Goal: Task Accomplishment & Management: Manage account settings

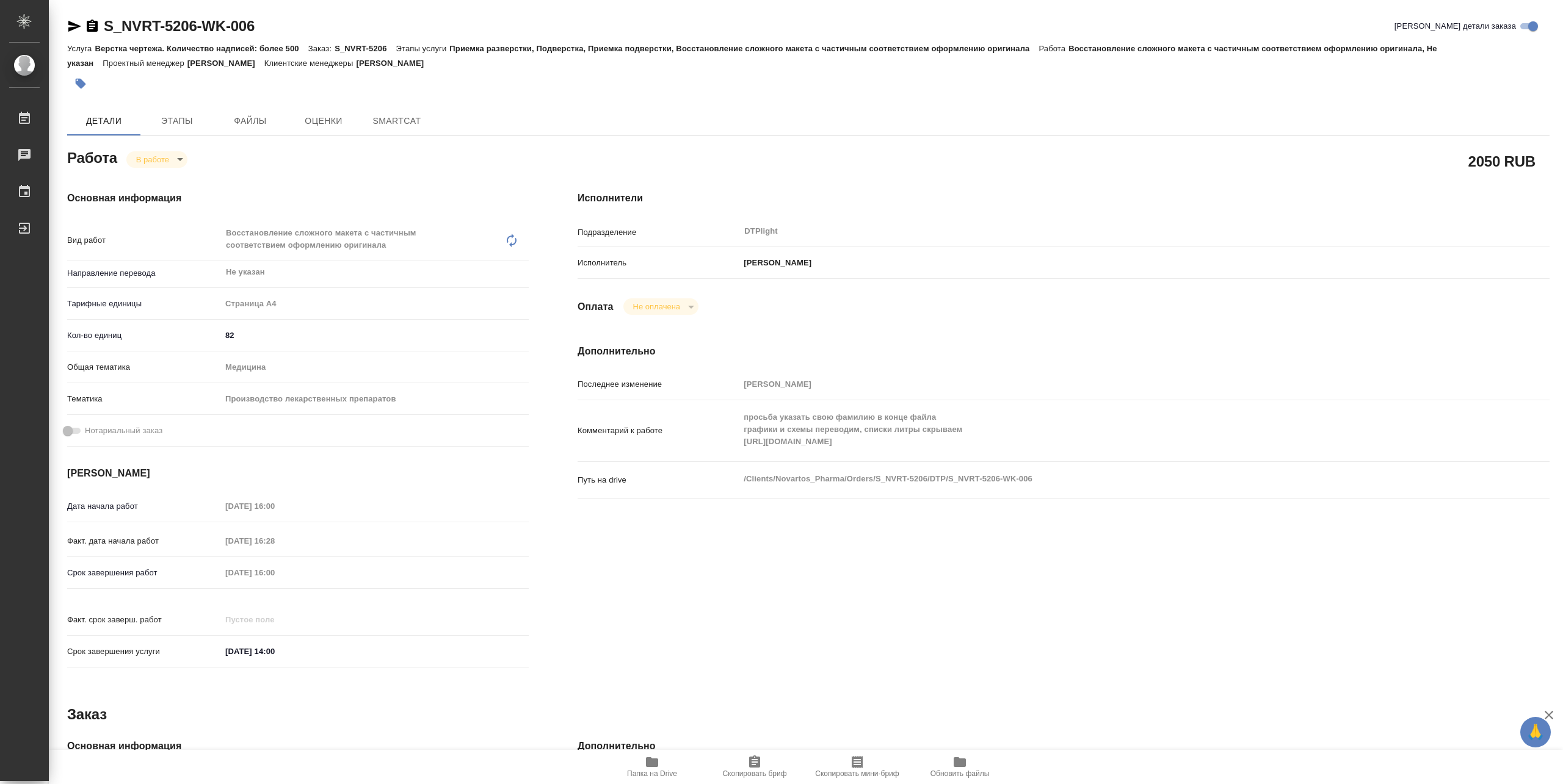
type textarea "x"
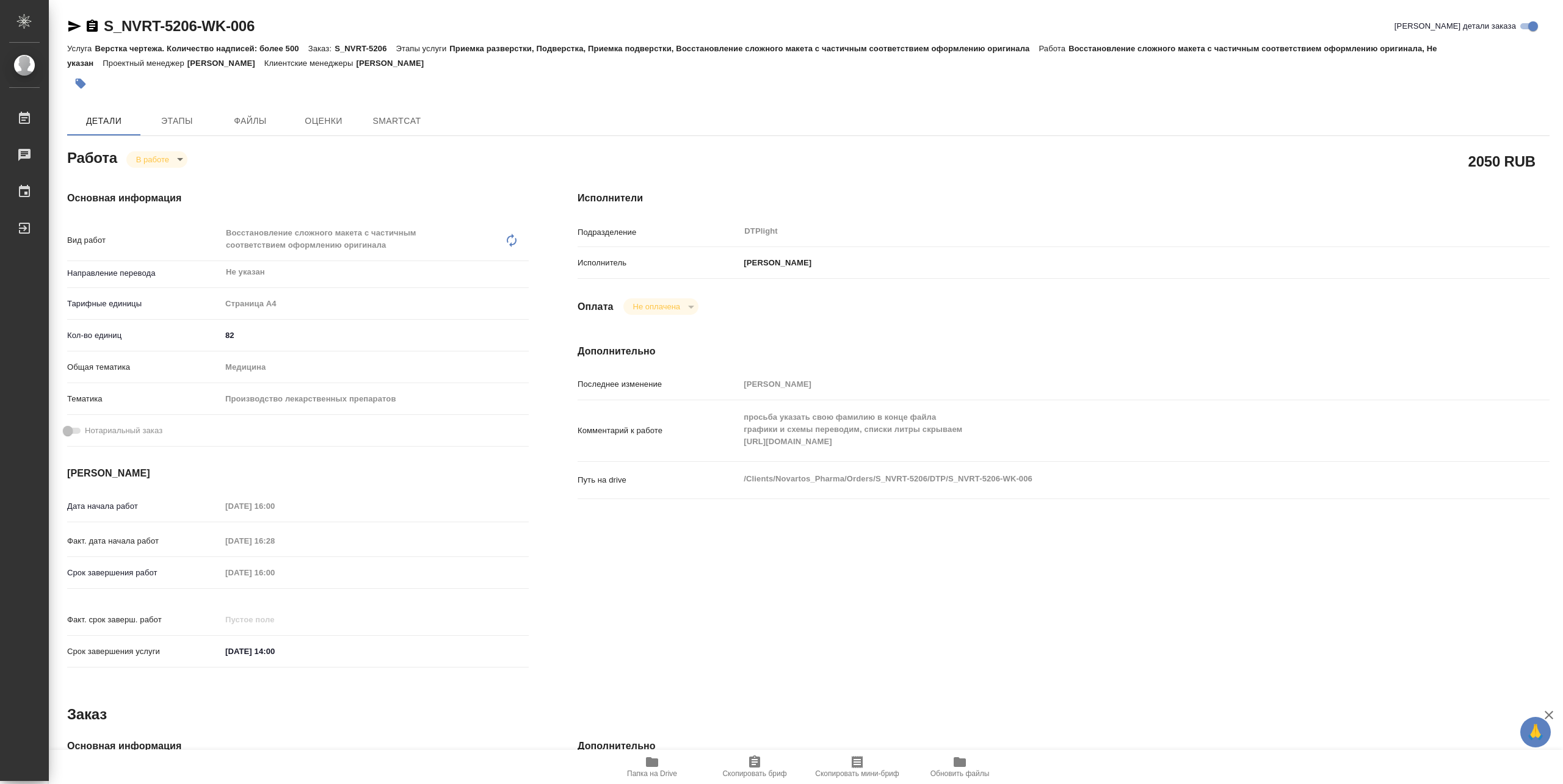
type textarea "x"
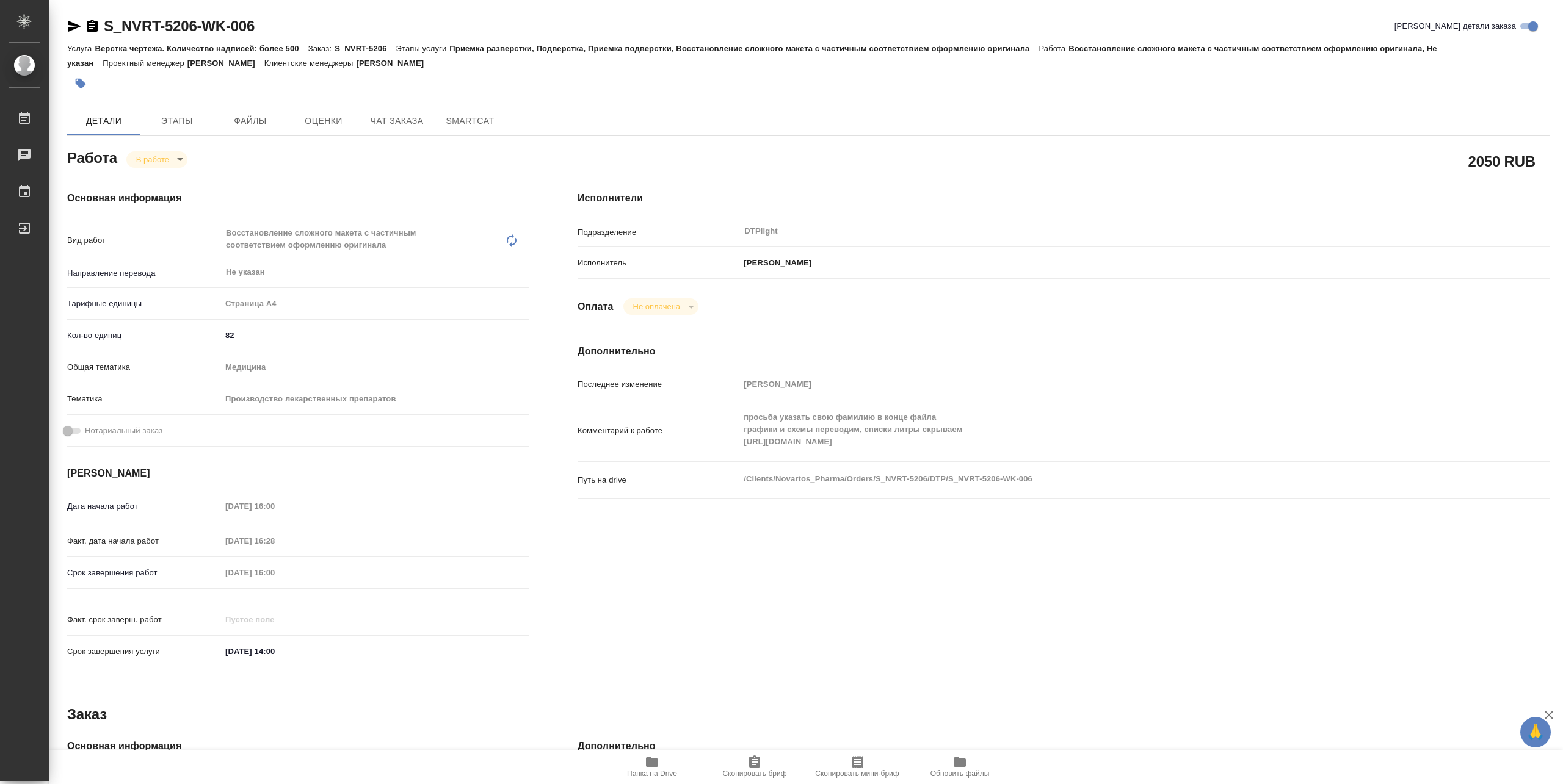
type textarea "x"
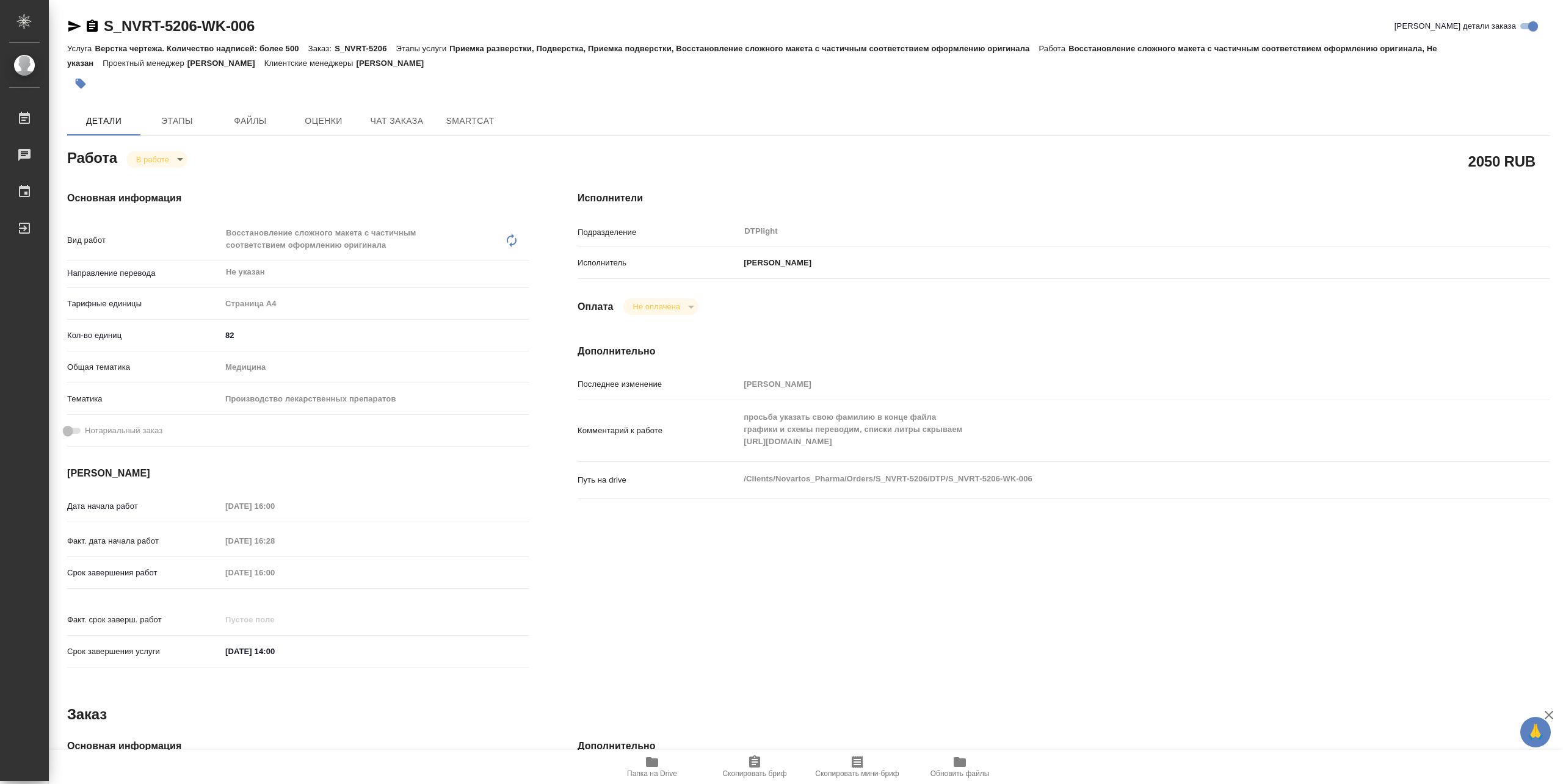
type textarea "x"
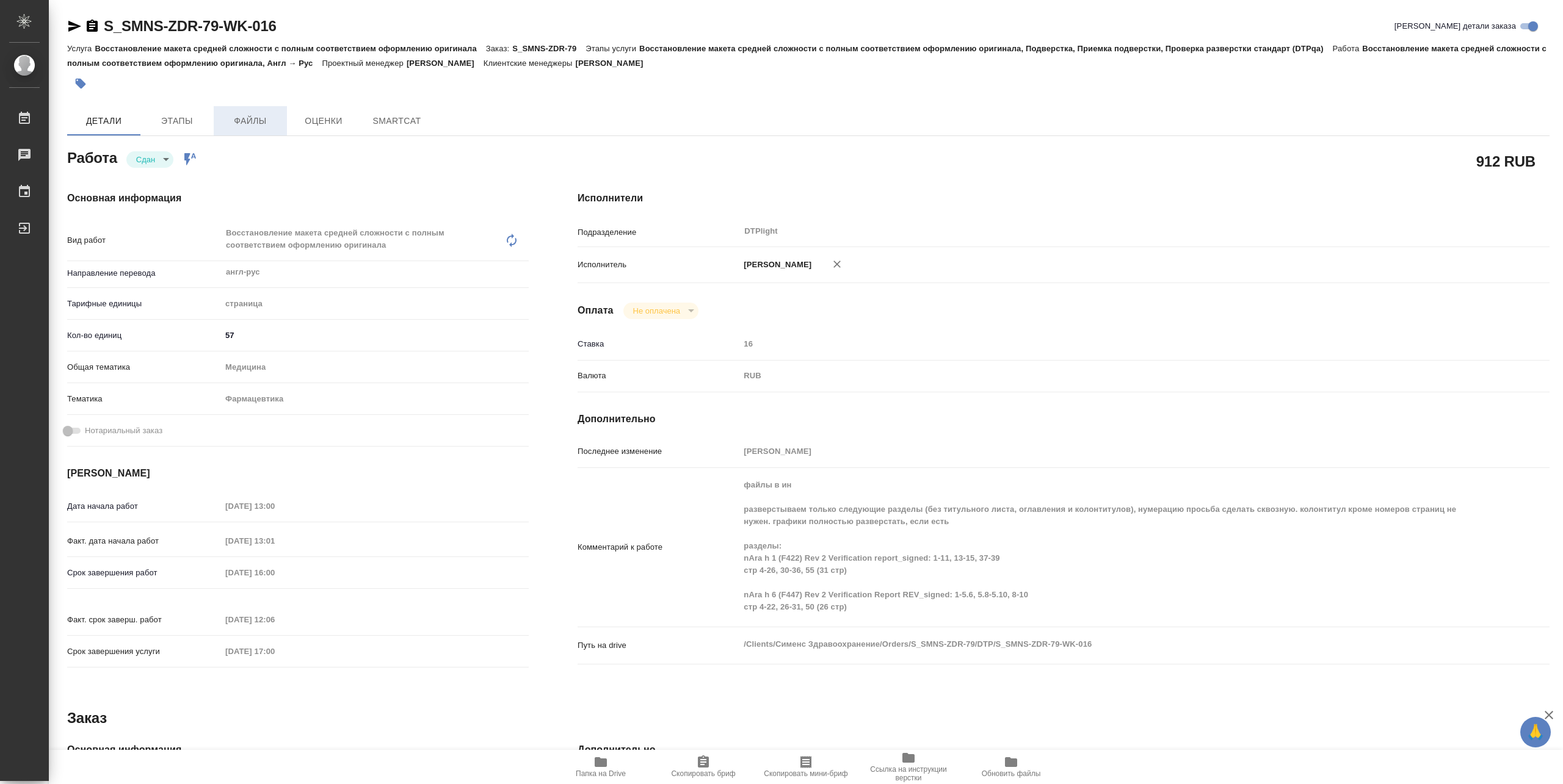
type textarea "x"
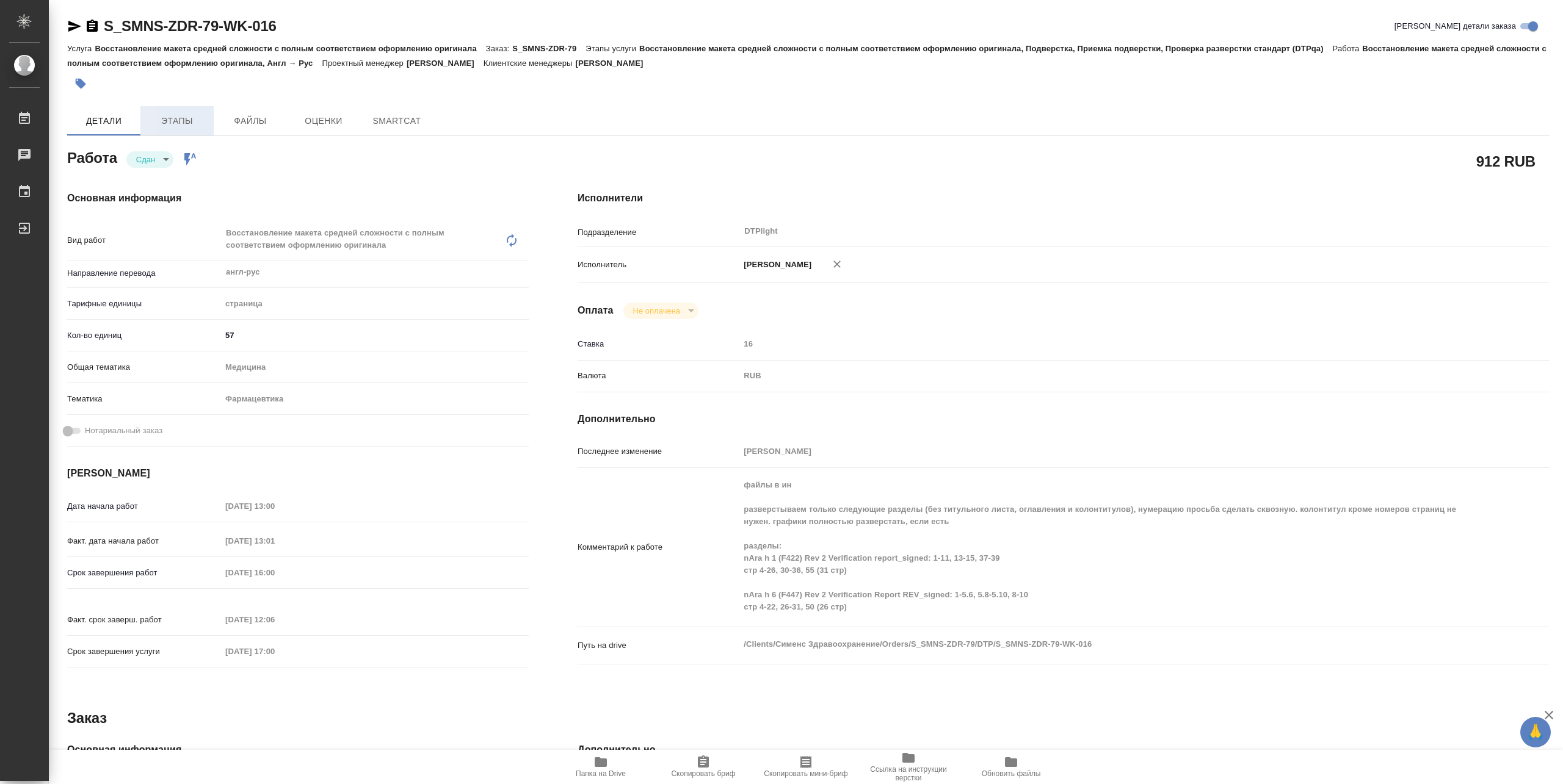
type textarea "x"
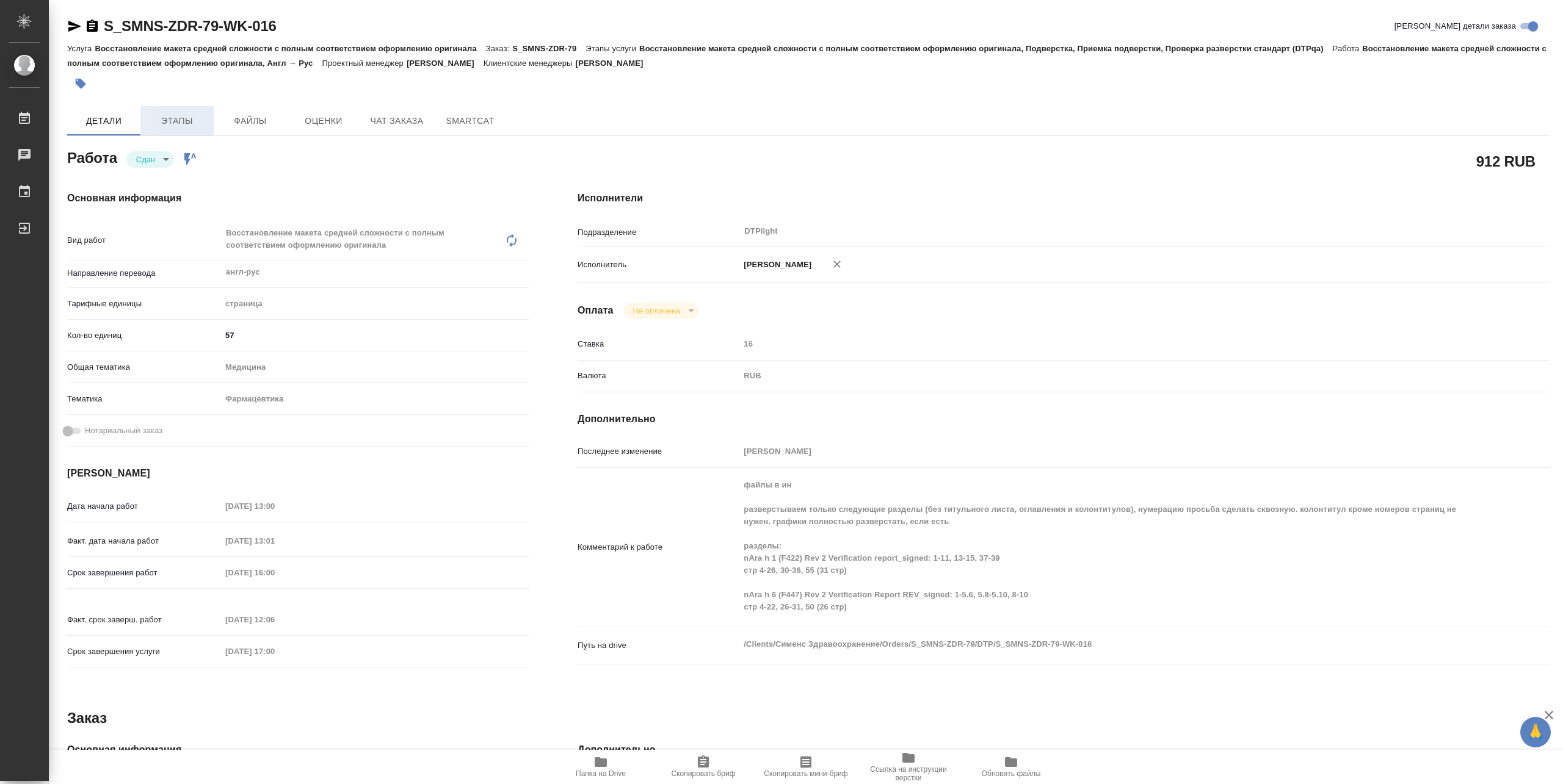
click at [191, 126] on span "Этапы" at bounding box center [177, 121] width 59 height 15
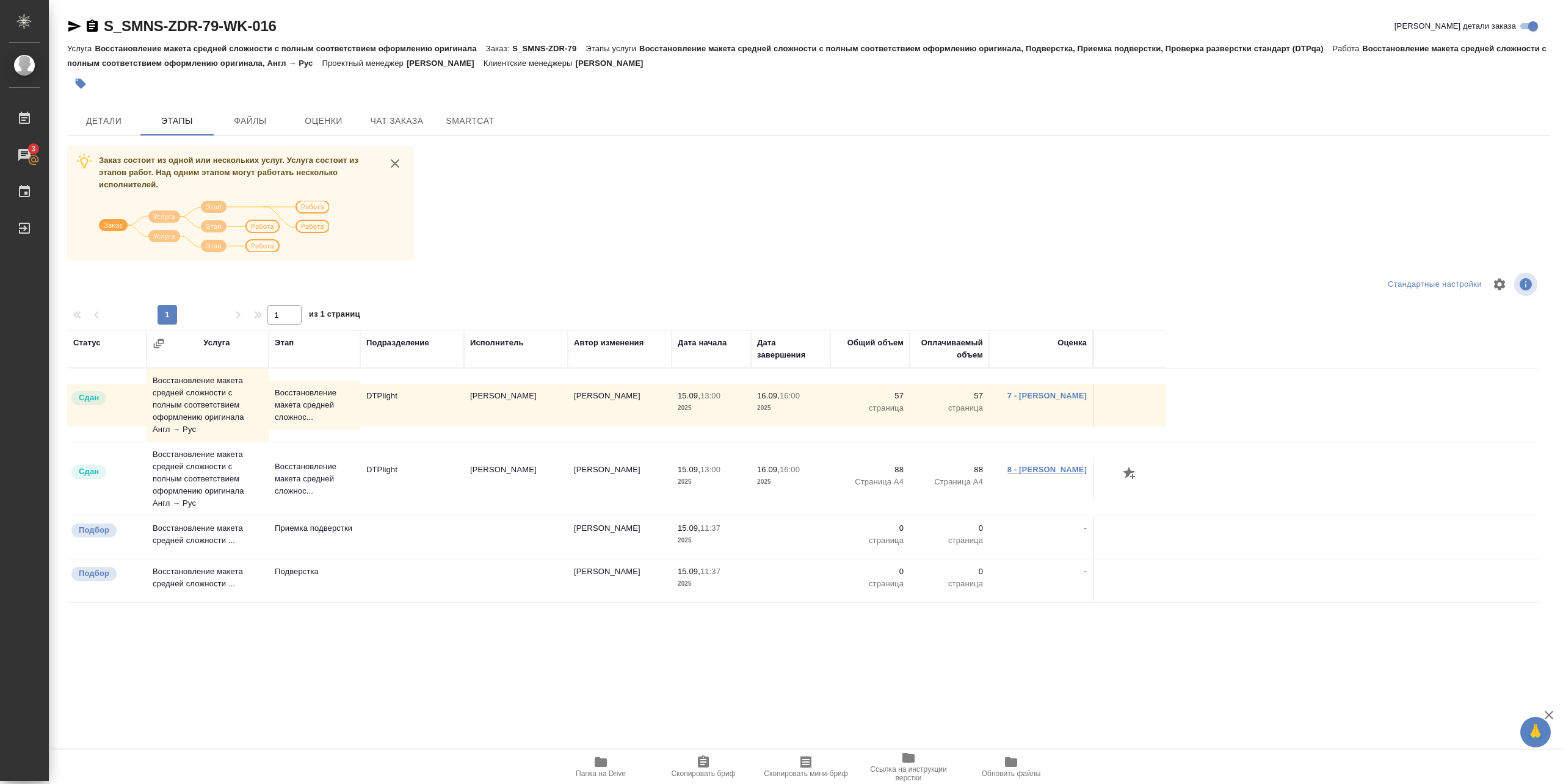
click at [1019, 470] on link "8 - [PERSON_NAME]" at bounding box center [1047, 469] width 79 height 9
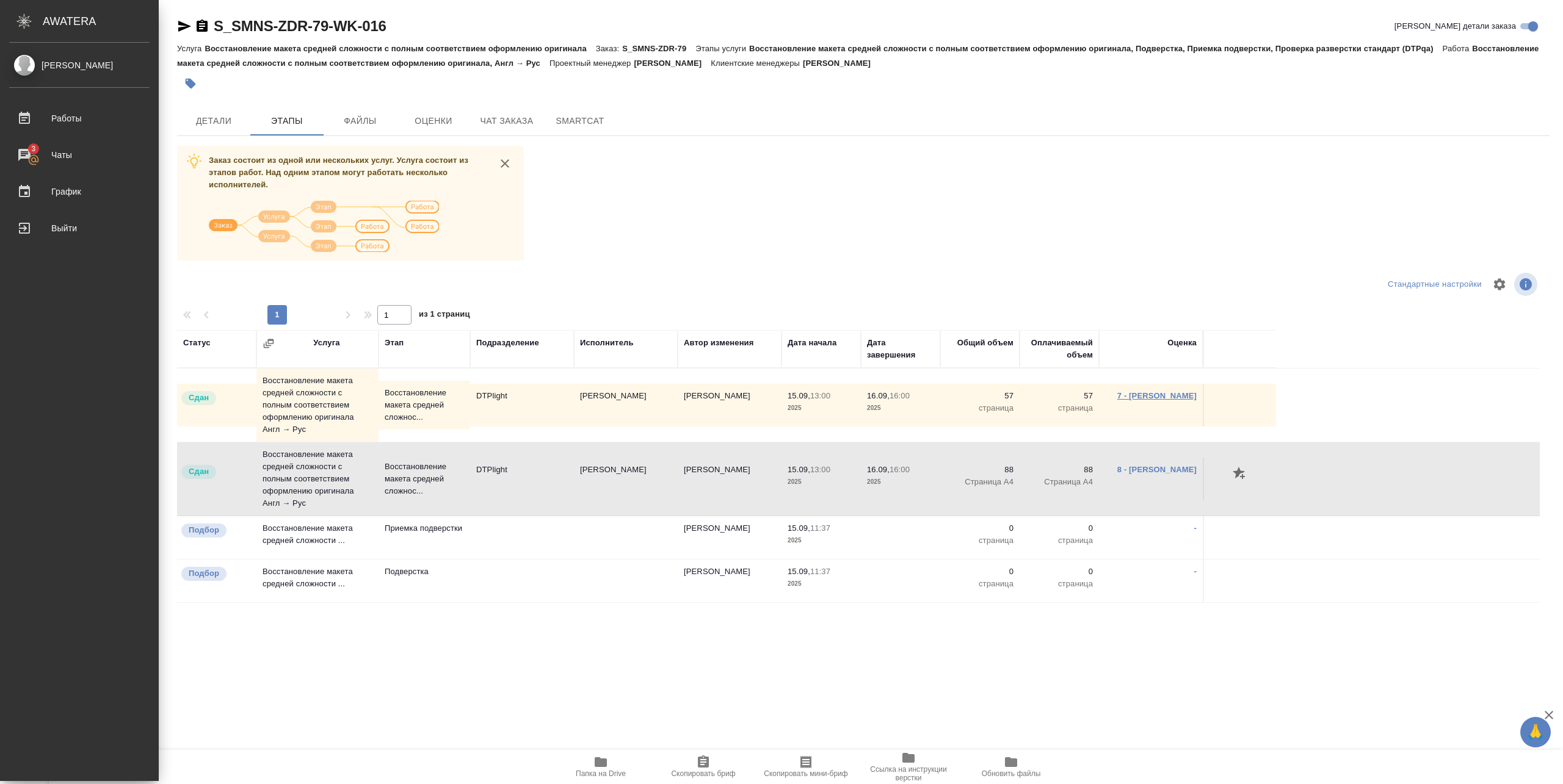
click at [1146, 396] on link "7 - Полушина Алена" at bounding box center [1157, 395] width 79 height 9
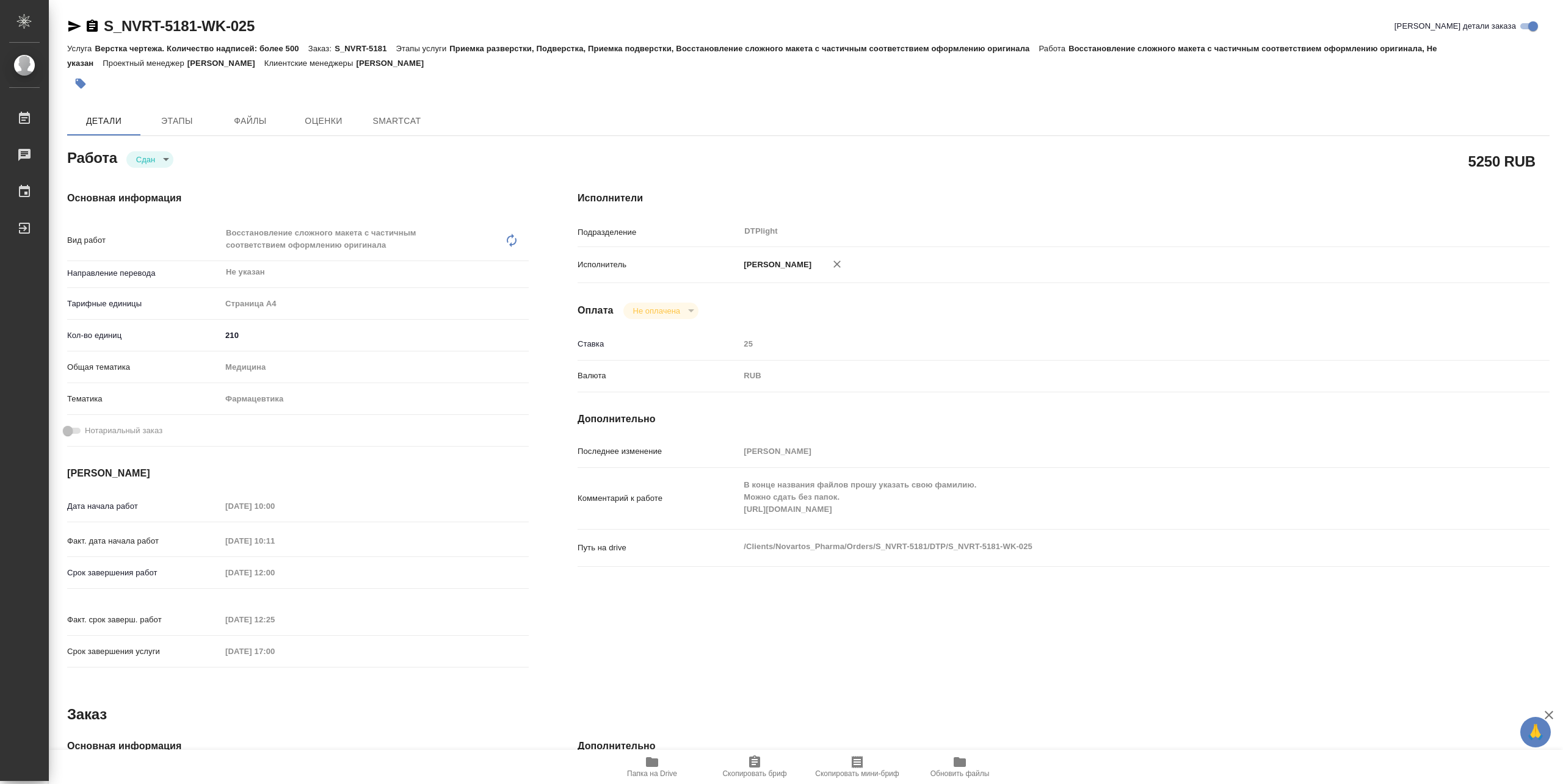
type textarea "x"
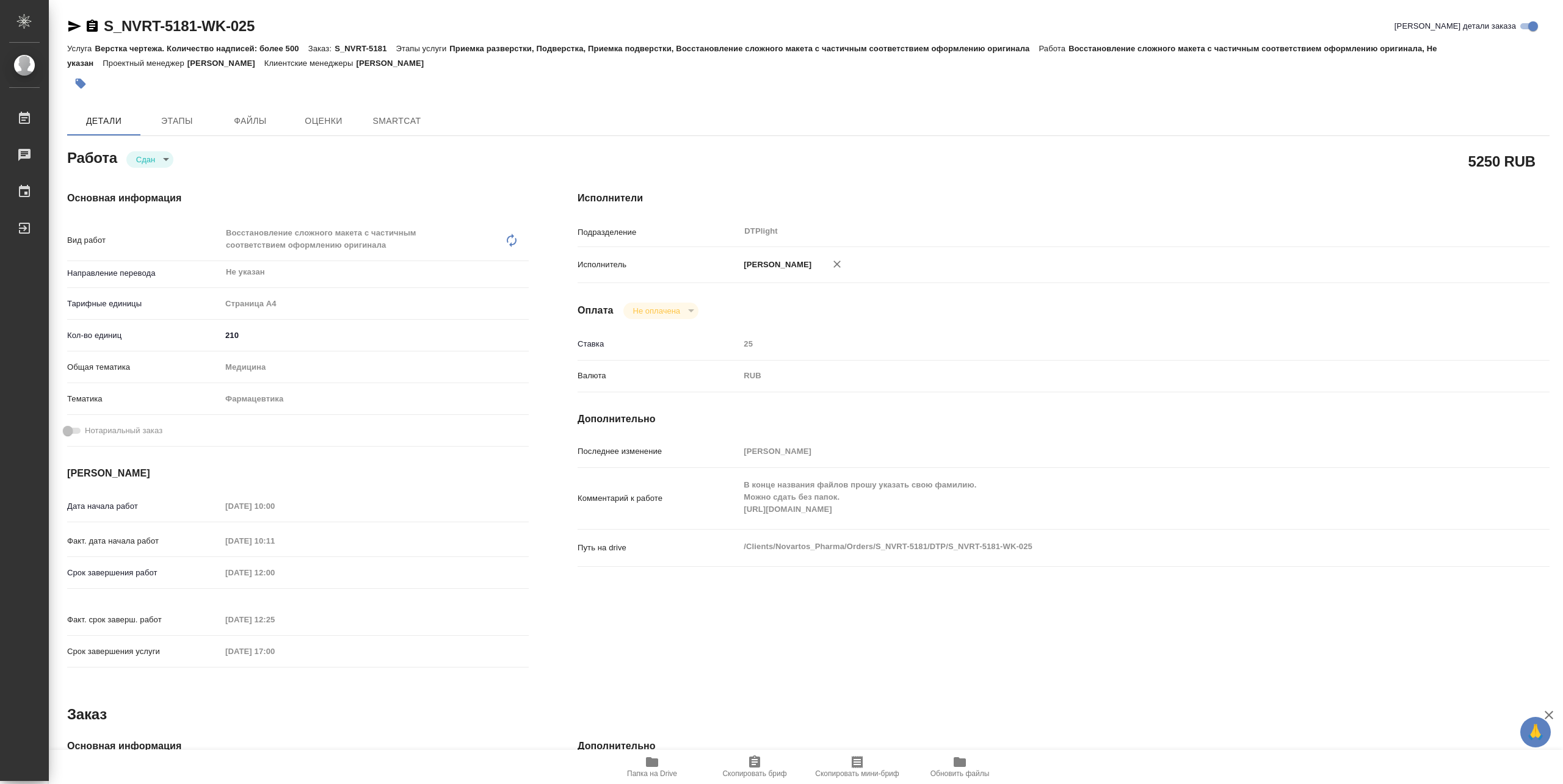
type textarea "x"
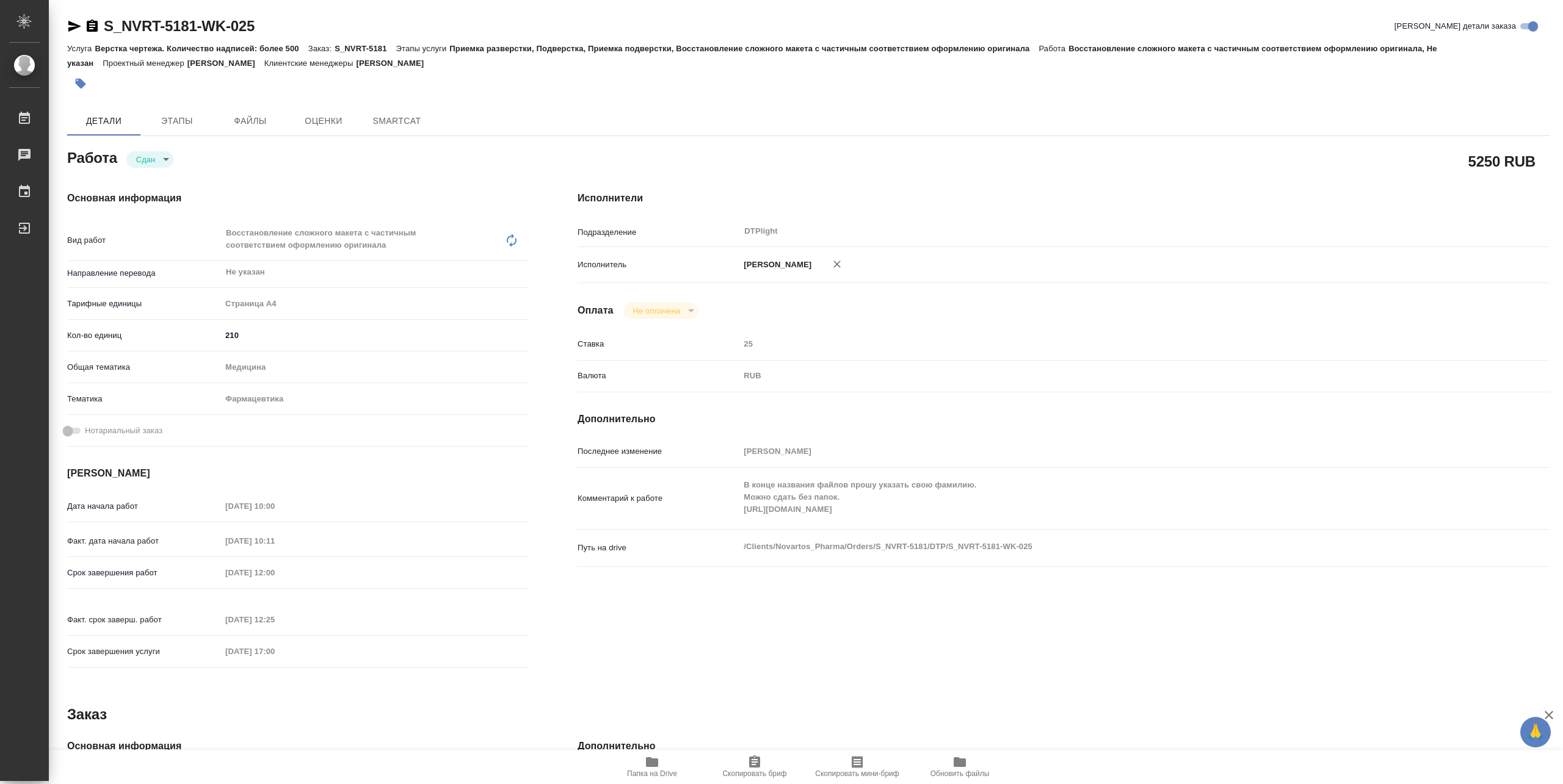
type textarea "x"
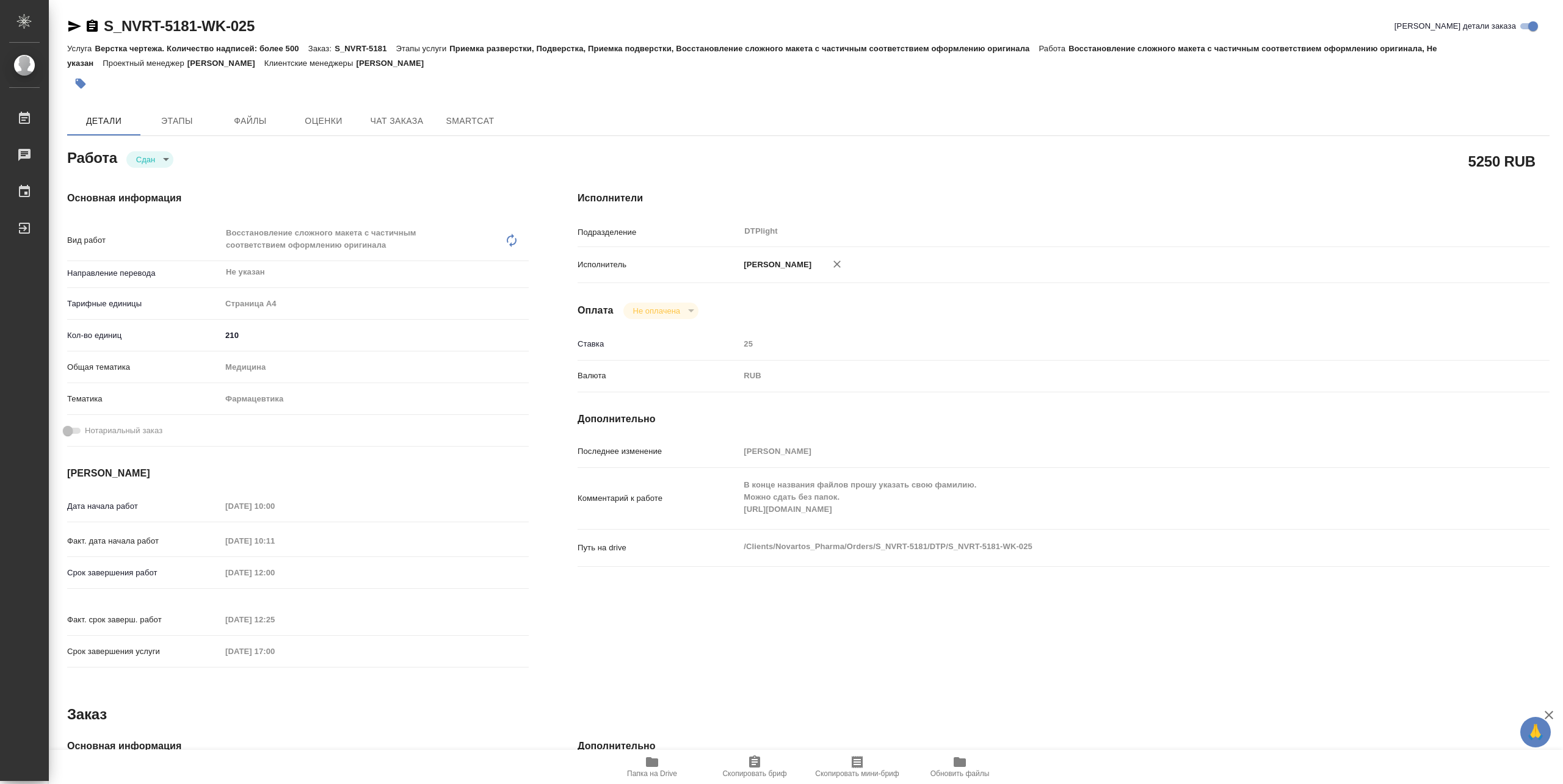
type textarea "x"
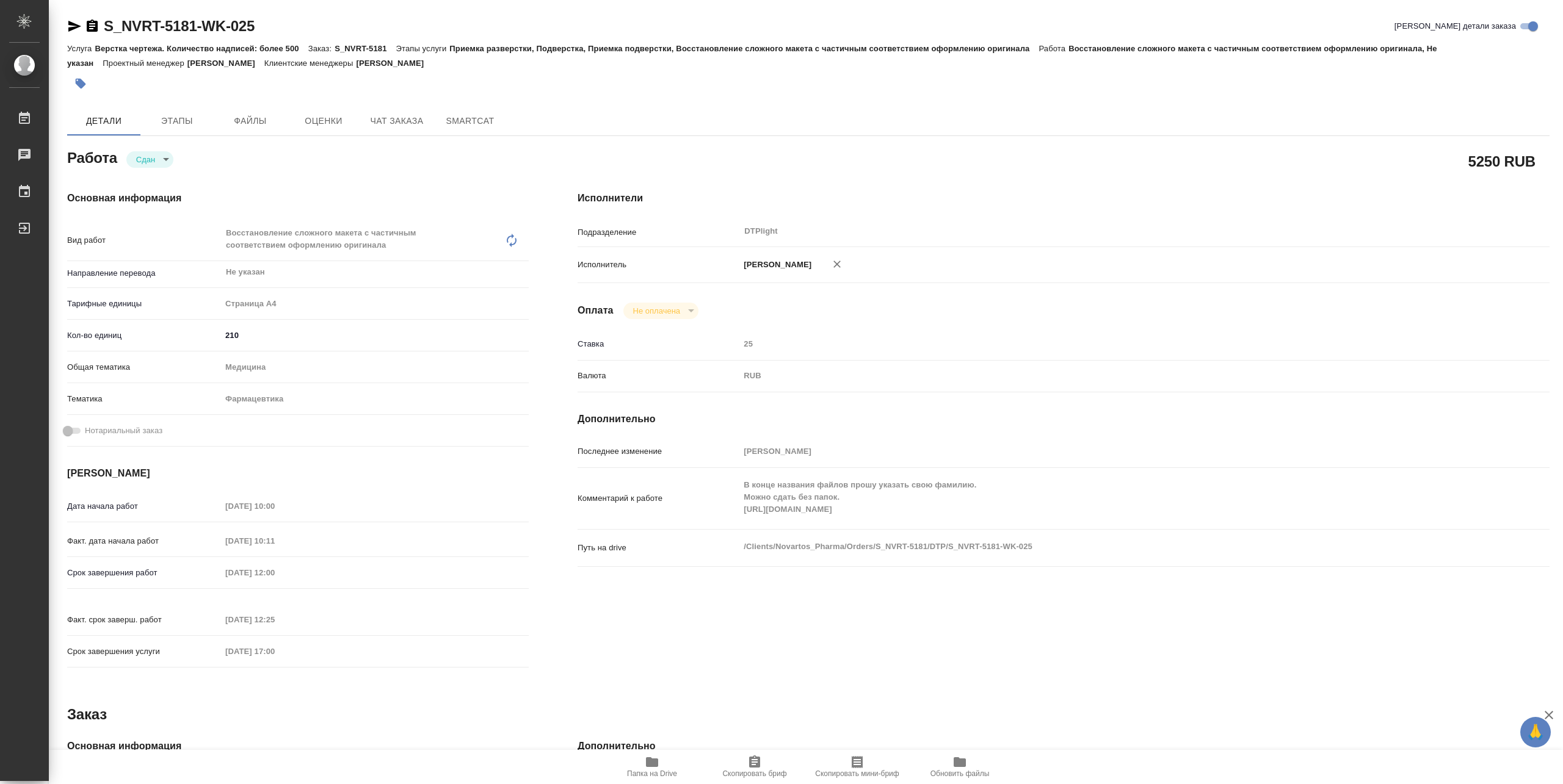
type textarea "x"
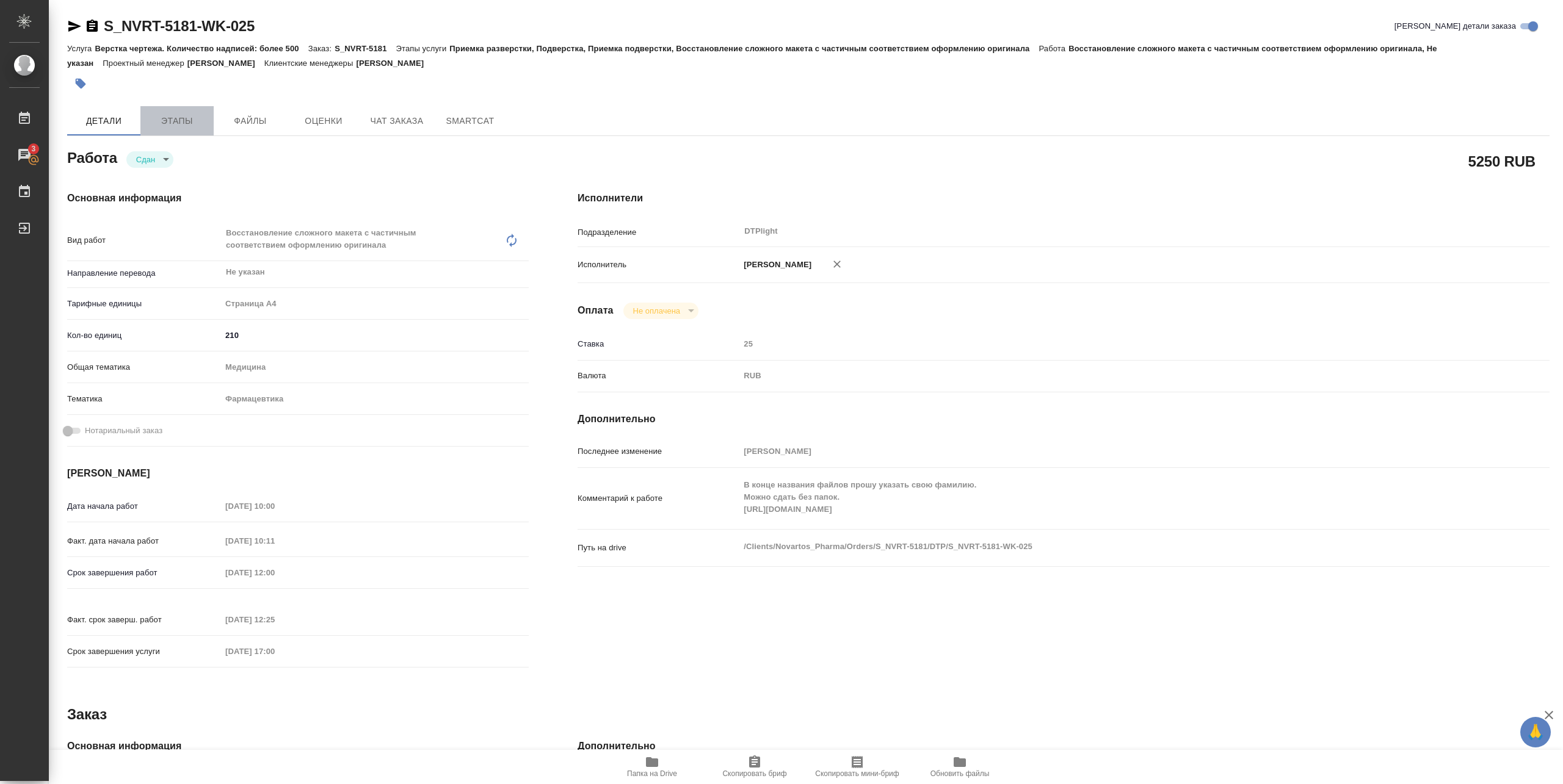
click at [172, 128] on button "Этапы" at bounding box center [177, 121] width 74 height 29
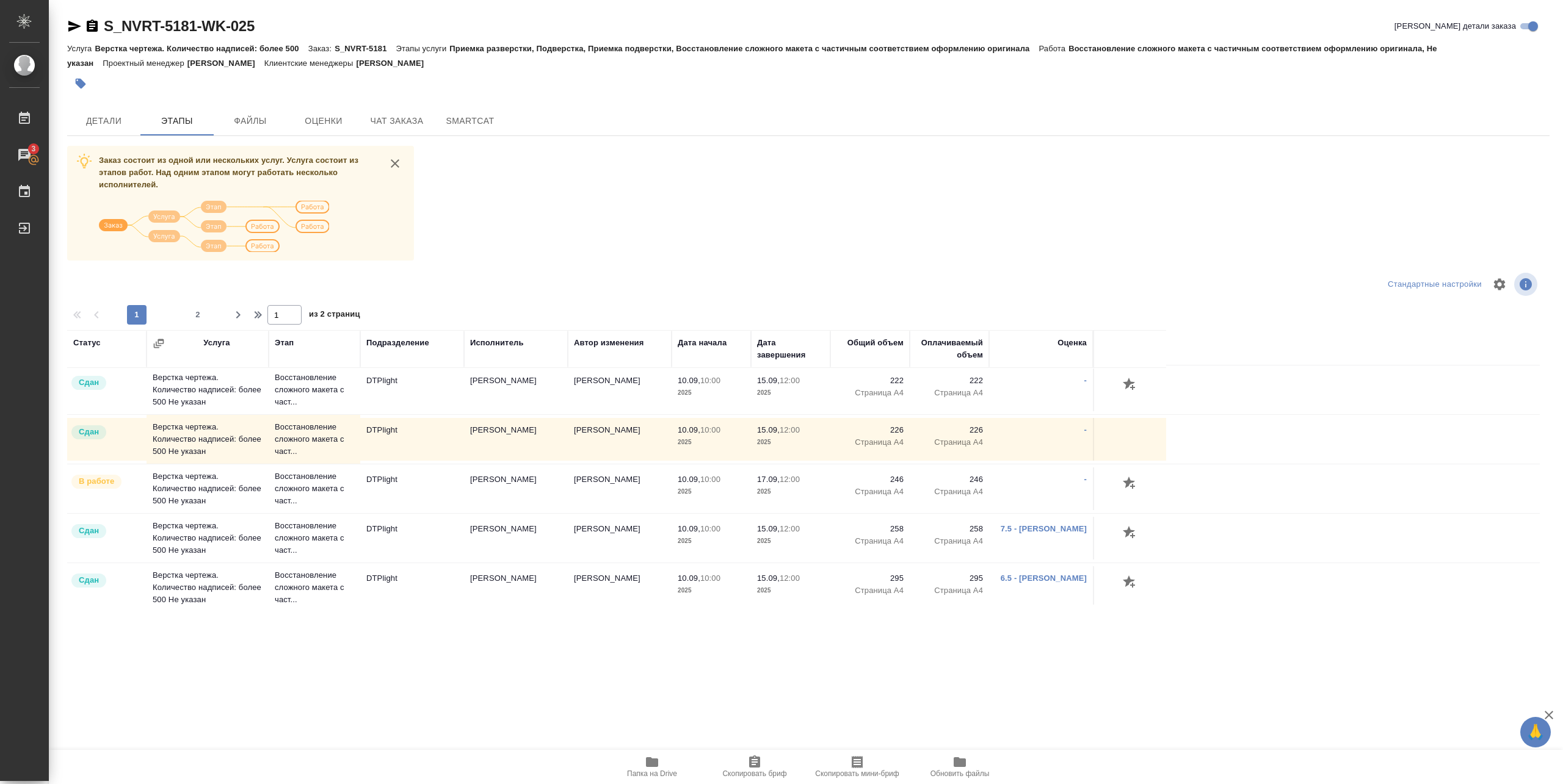
scroll to position [1005, 0]
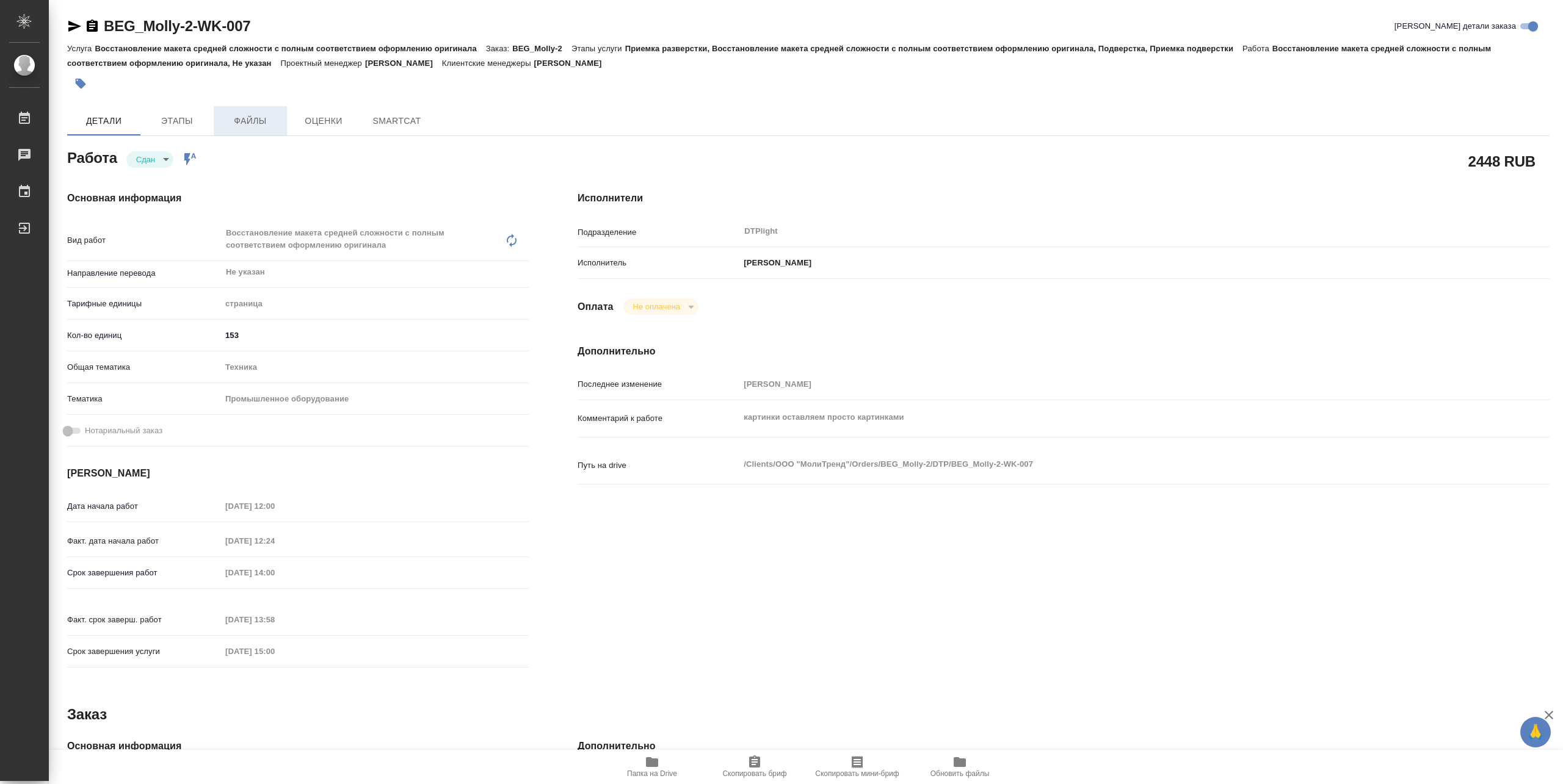
type textarea "x"
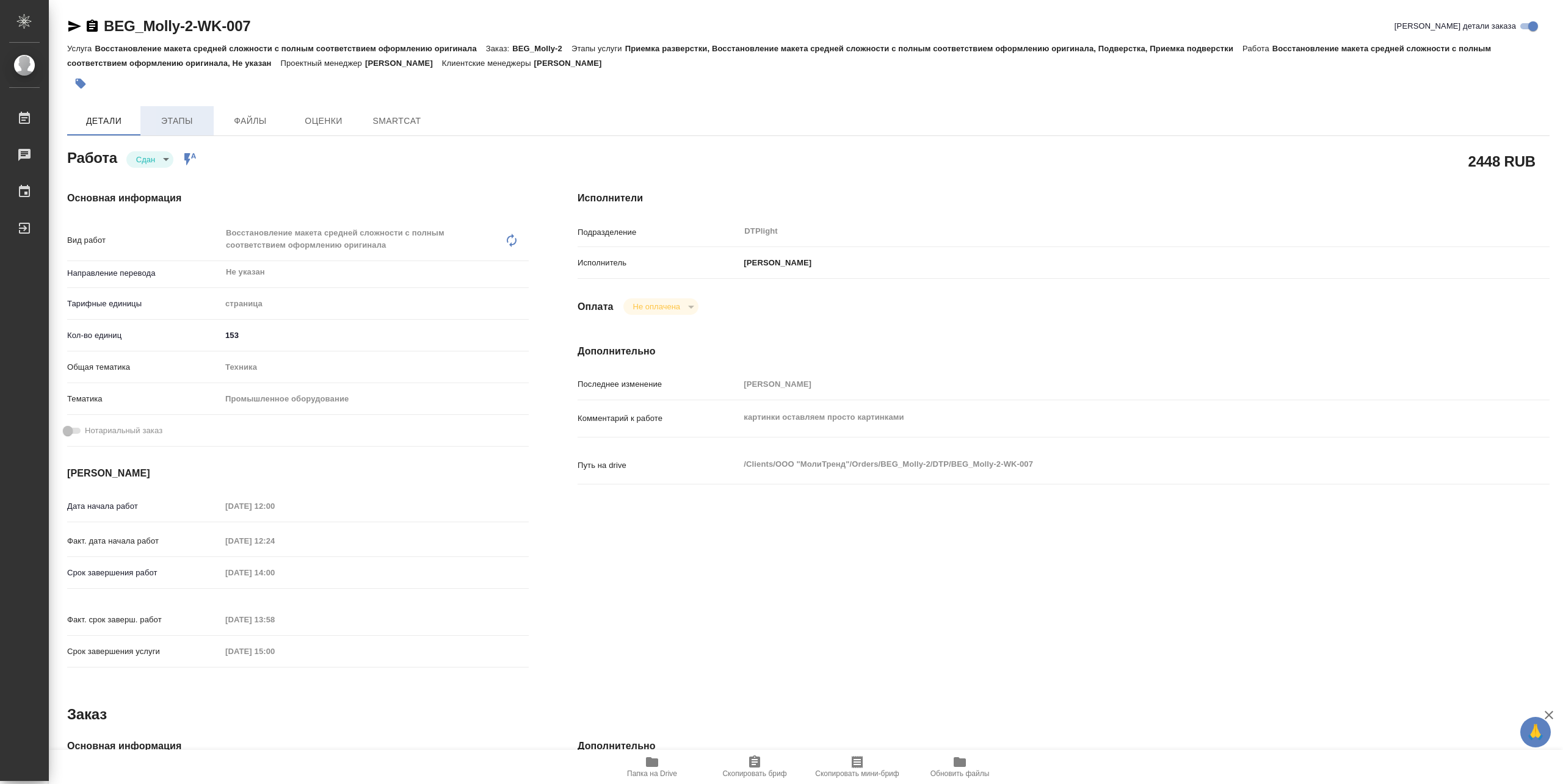
type textarea "x"
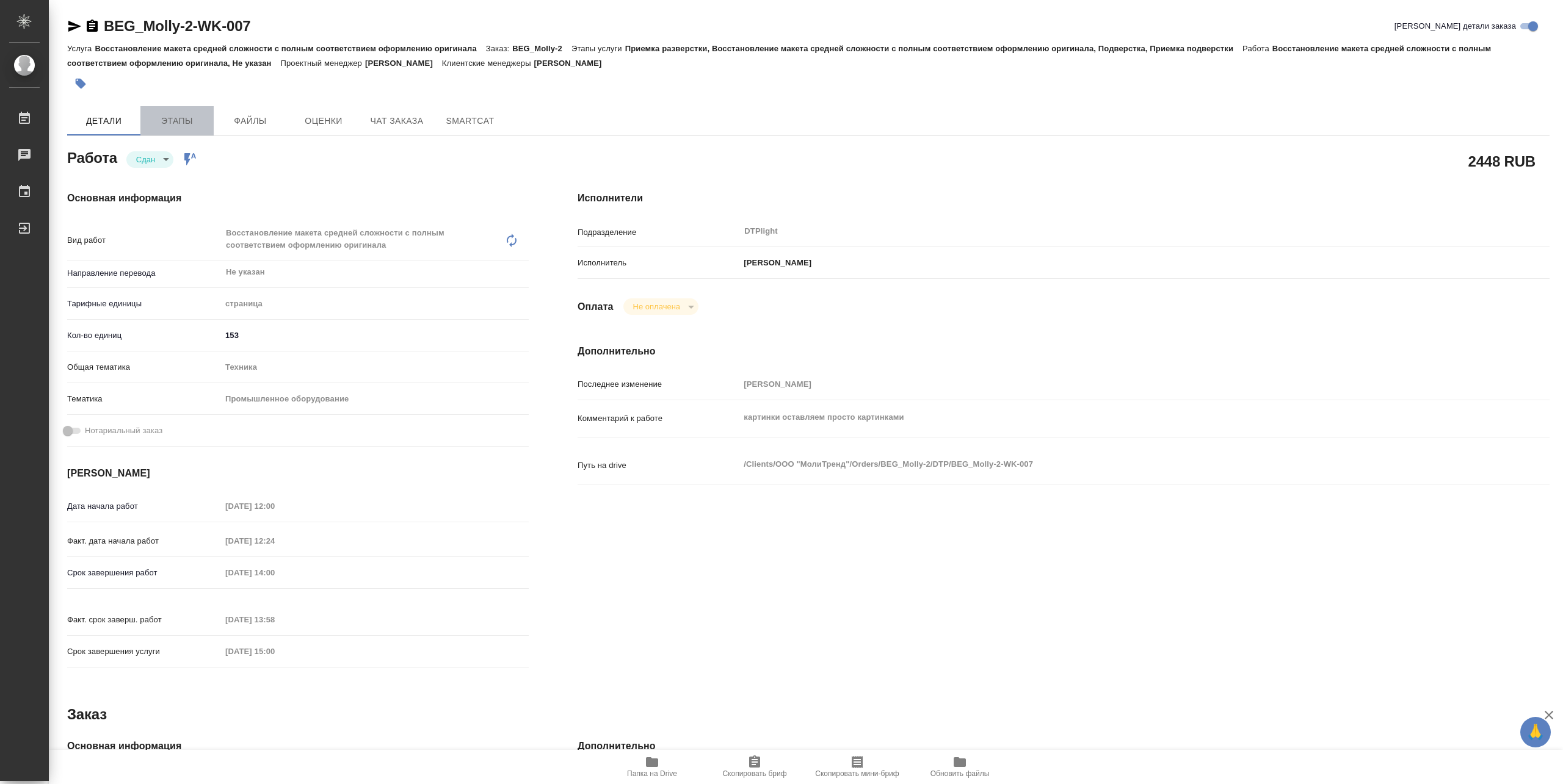
click at [164, 118] on span "Этапы" at bounding box center [177, 121] width 59 height 15
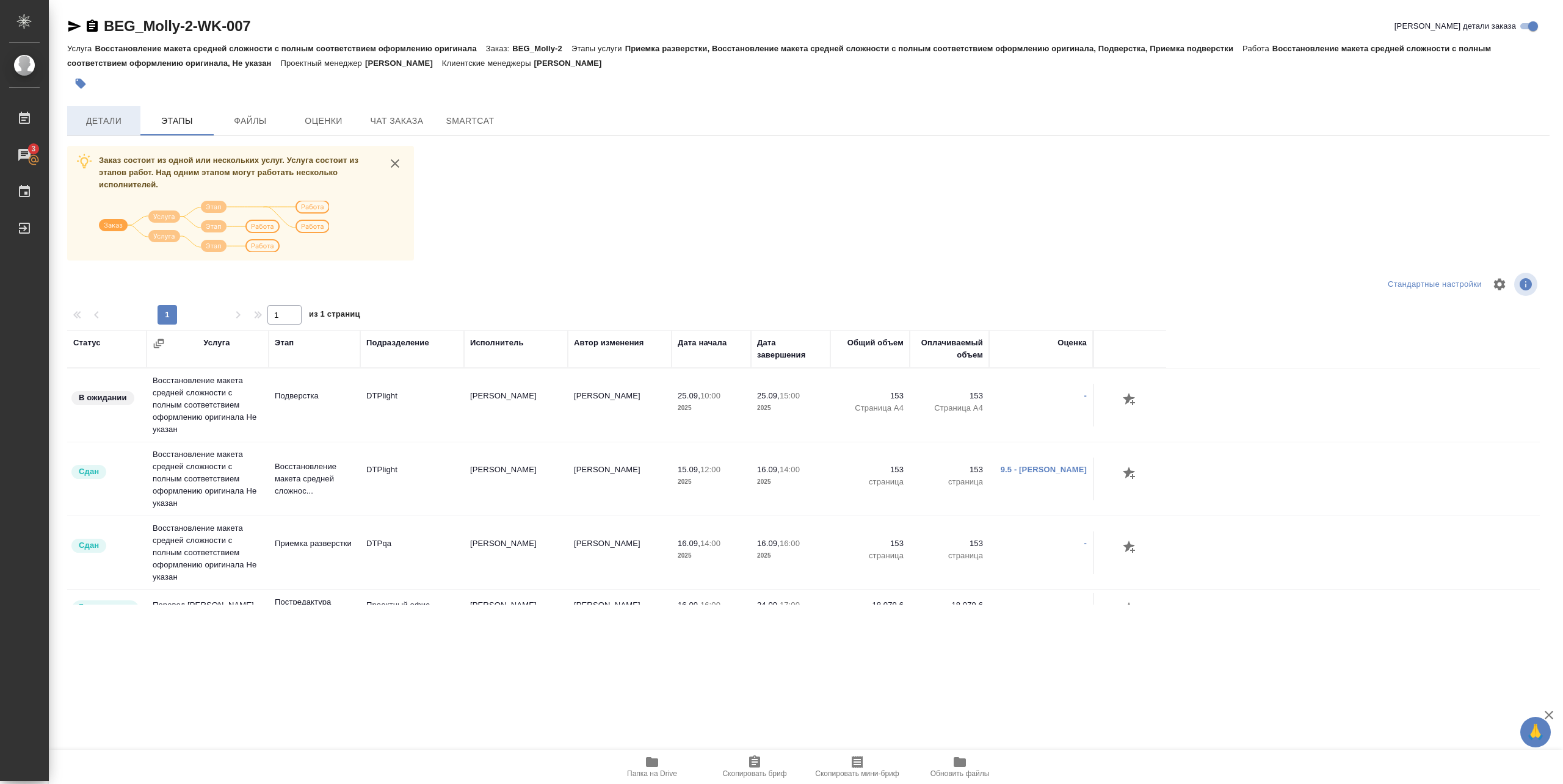
click at [122, 118] on span "Детали" at bounding box center [103, 121] width 59 height 15
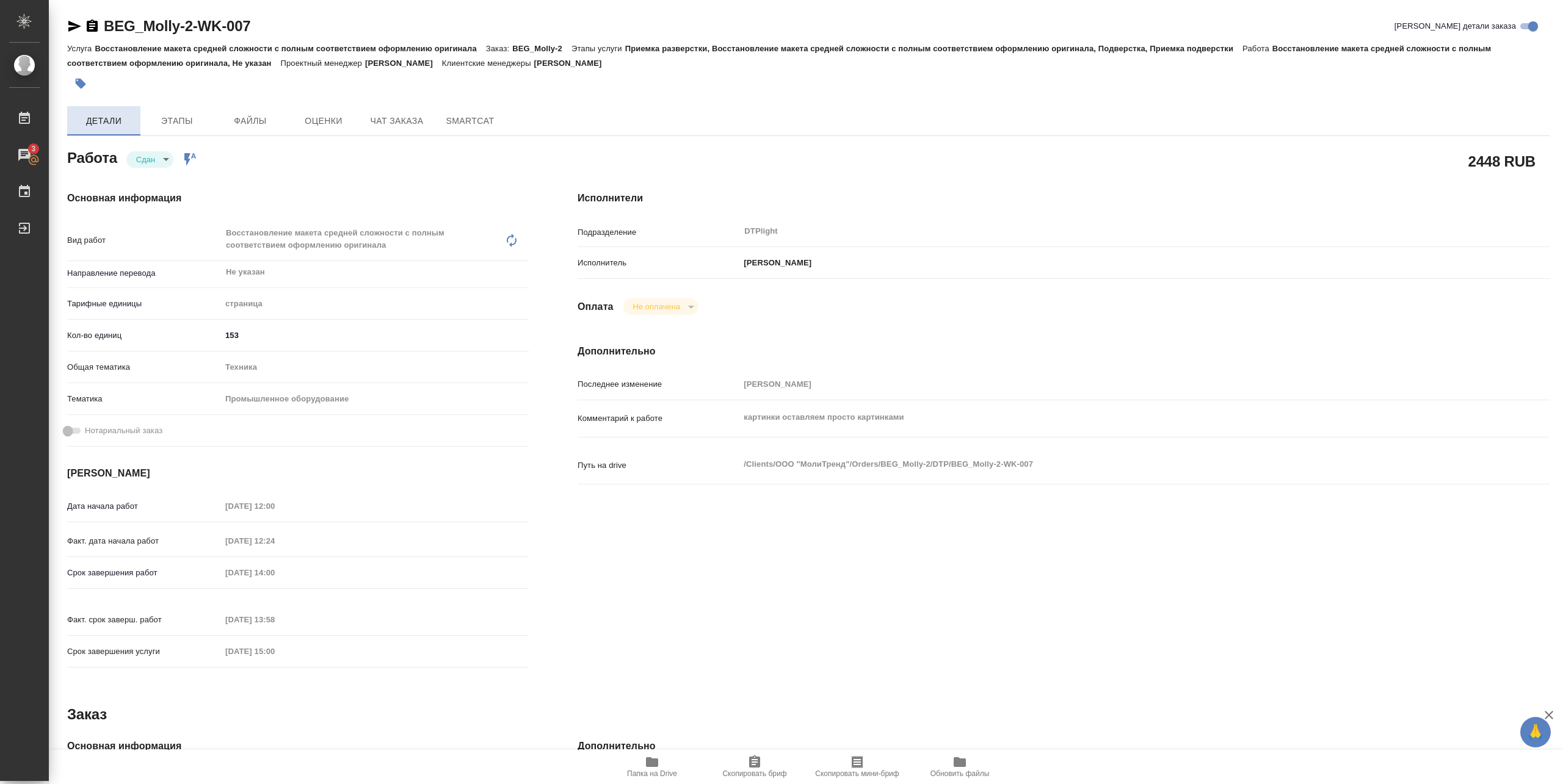
type textarea "x"
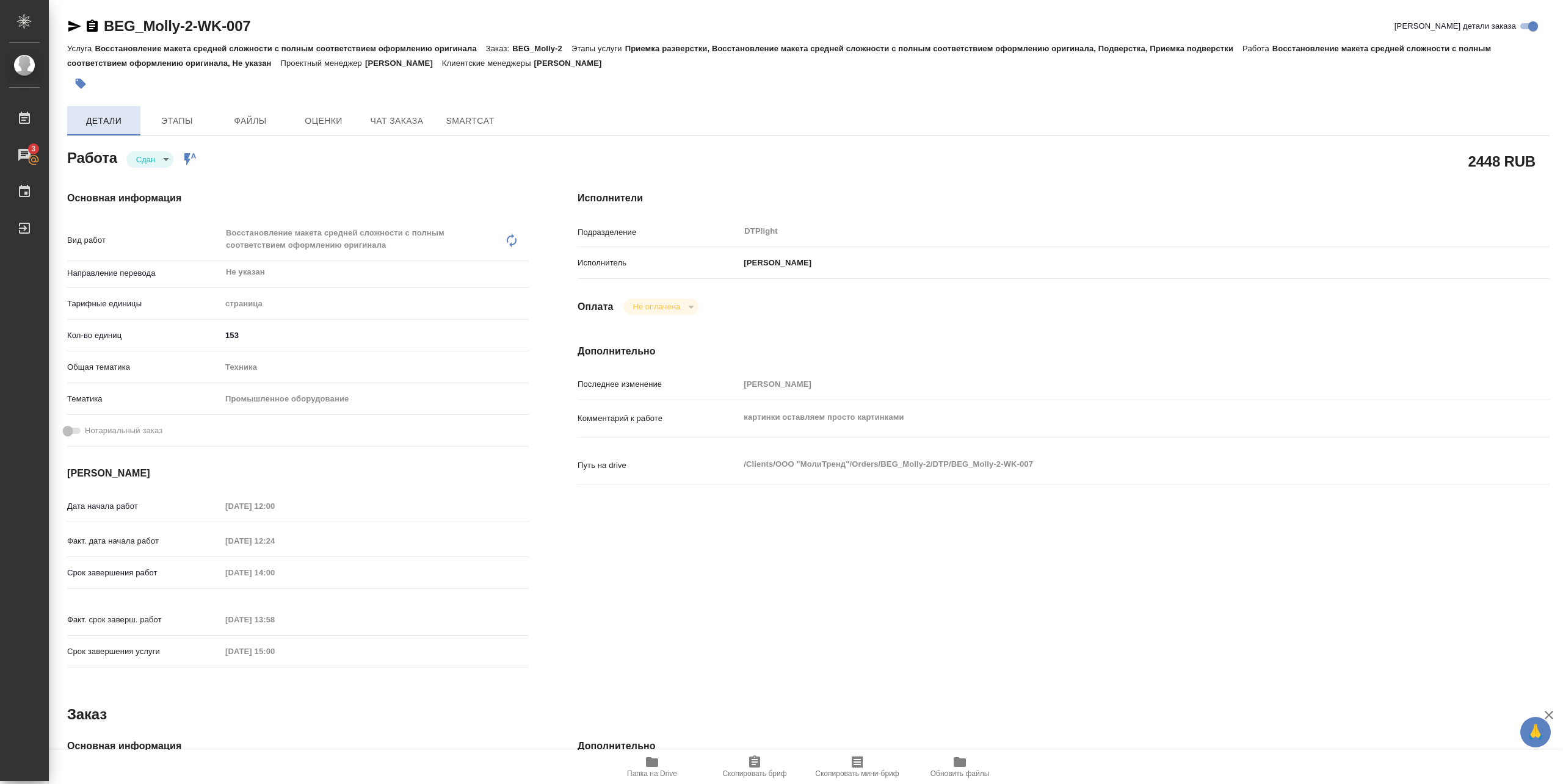
type textarea "x"
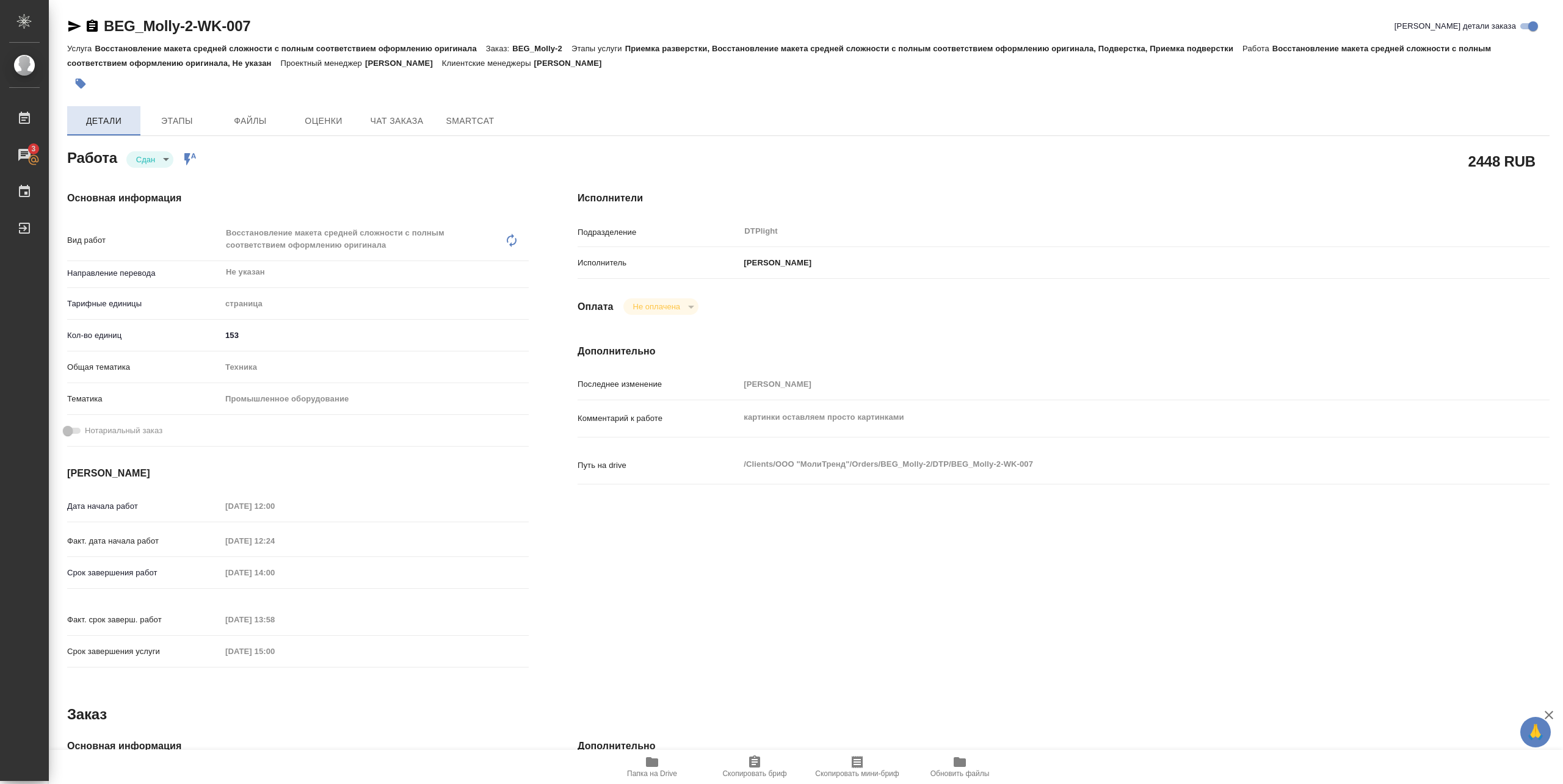
type textarea "x"
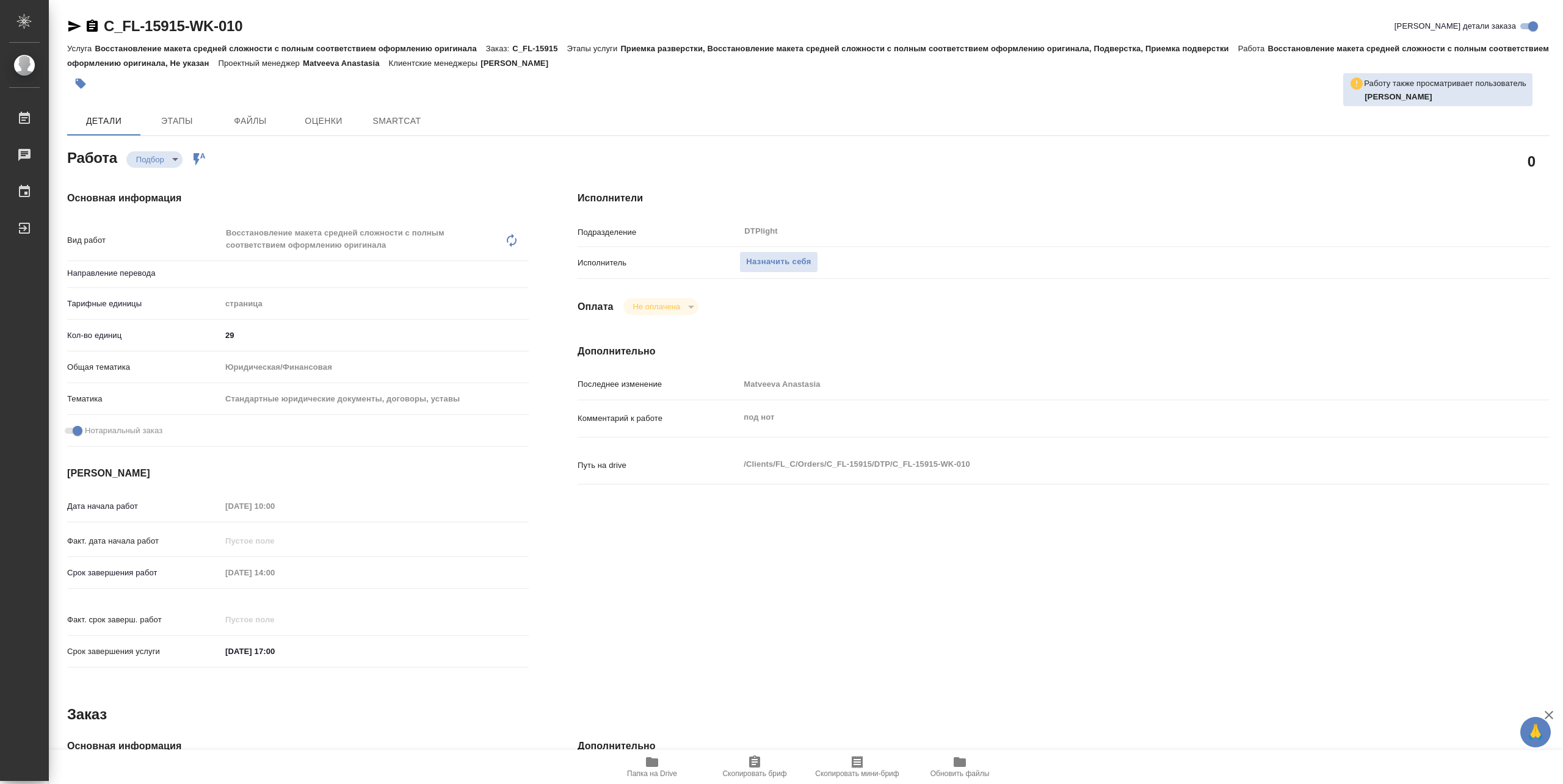
type textarea "x"
type input "Не указан"
type textarea "x"
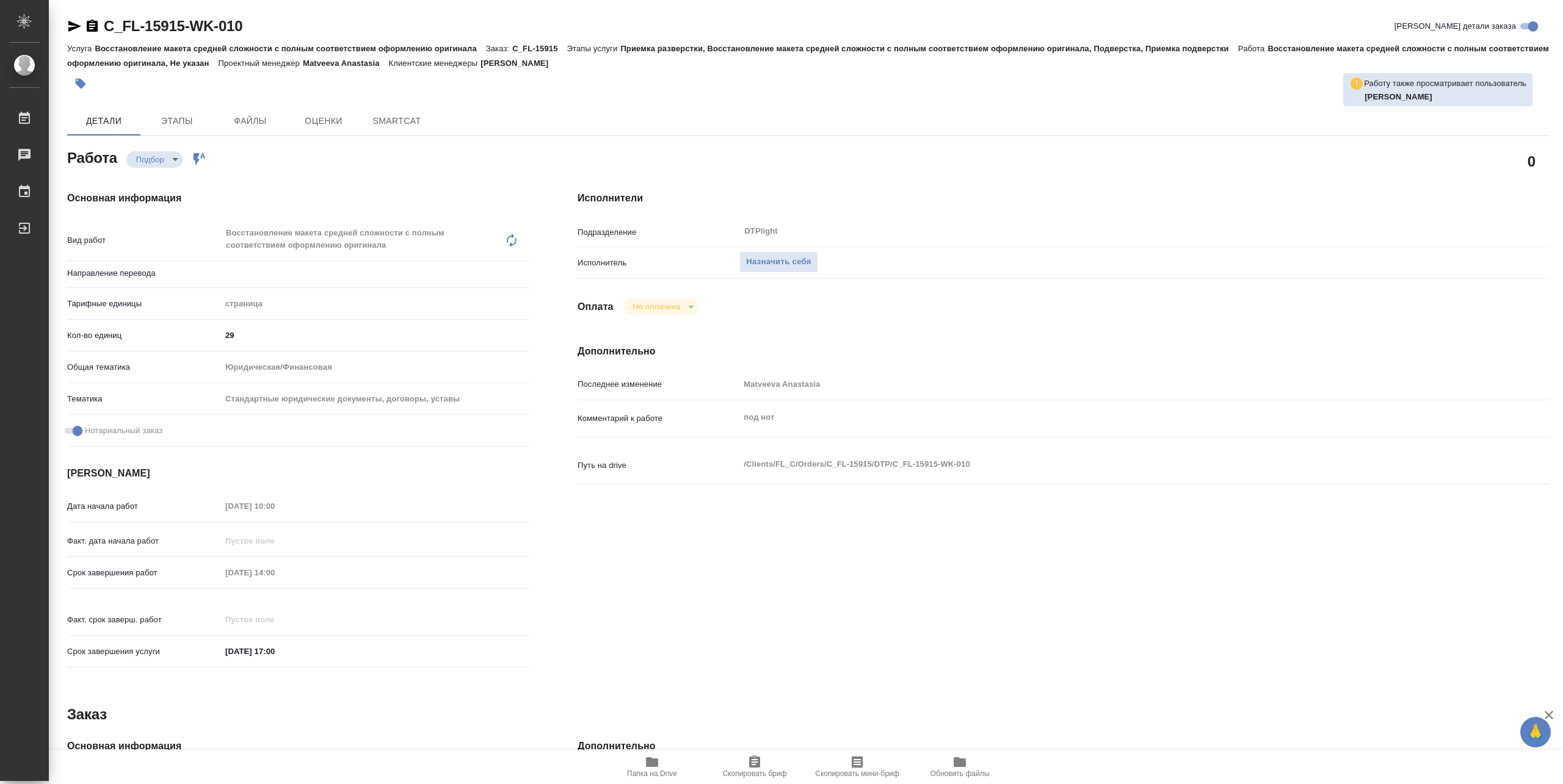
type textarea "x"
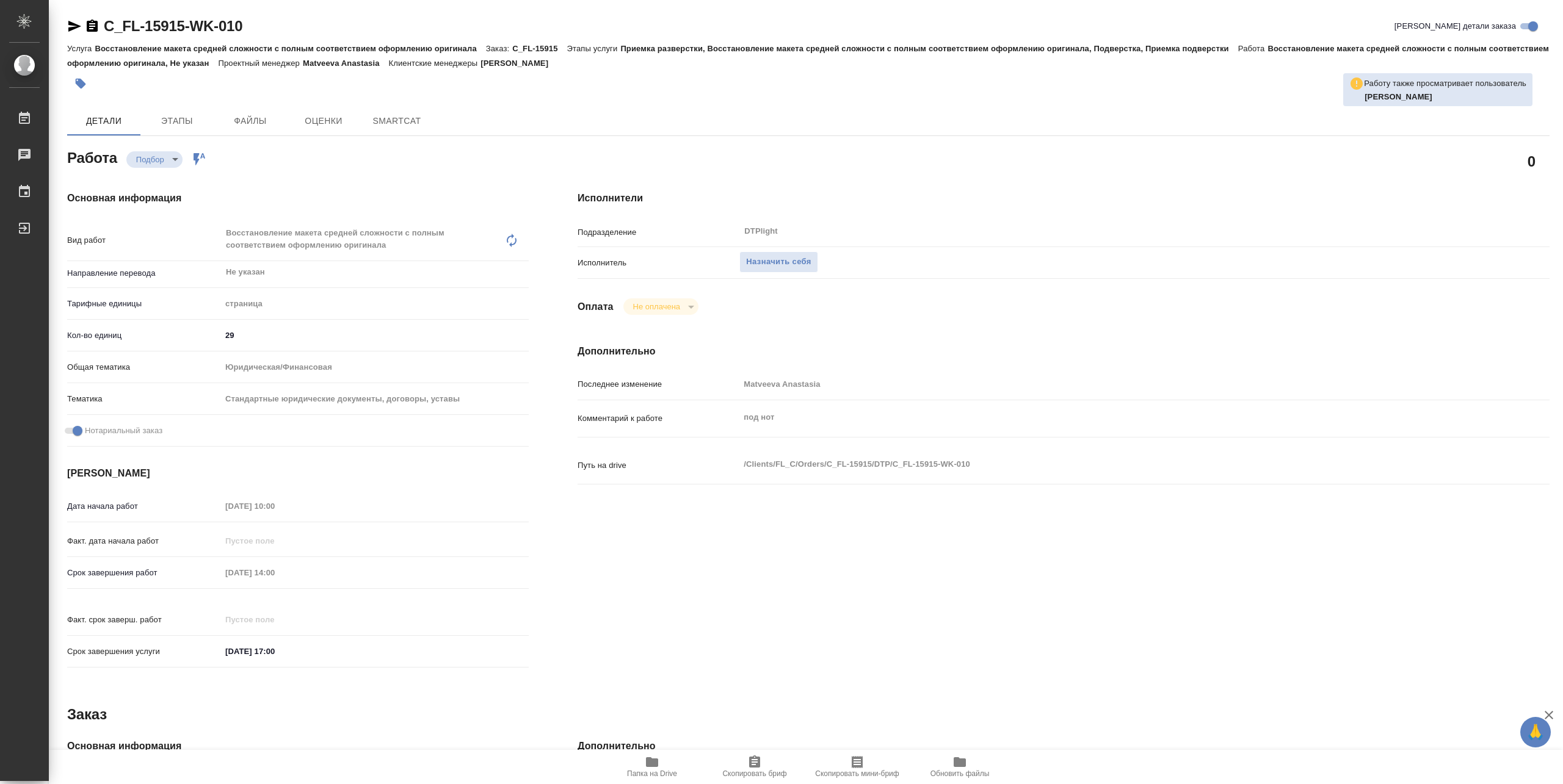
type textarea "x"
click at [653, 775] on span "Папка на Drive" at bounding box center [652, 773] width 50 height 8
type textarea "x"
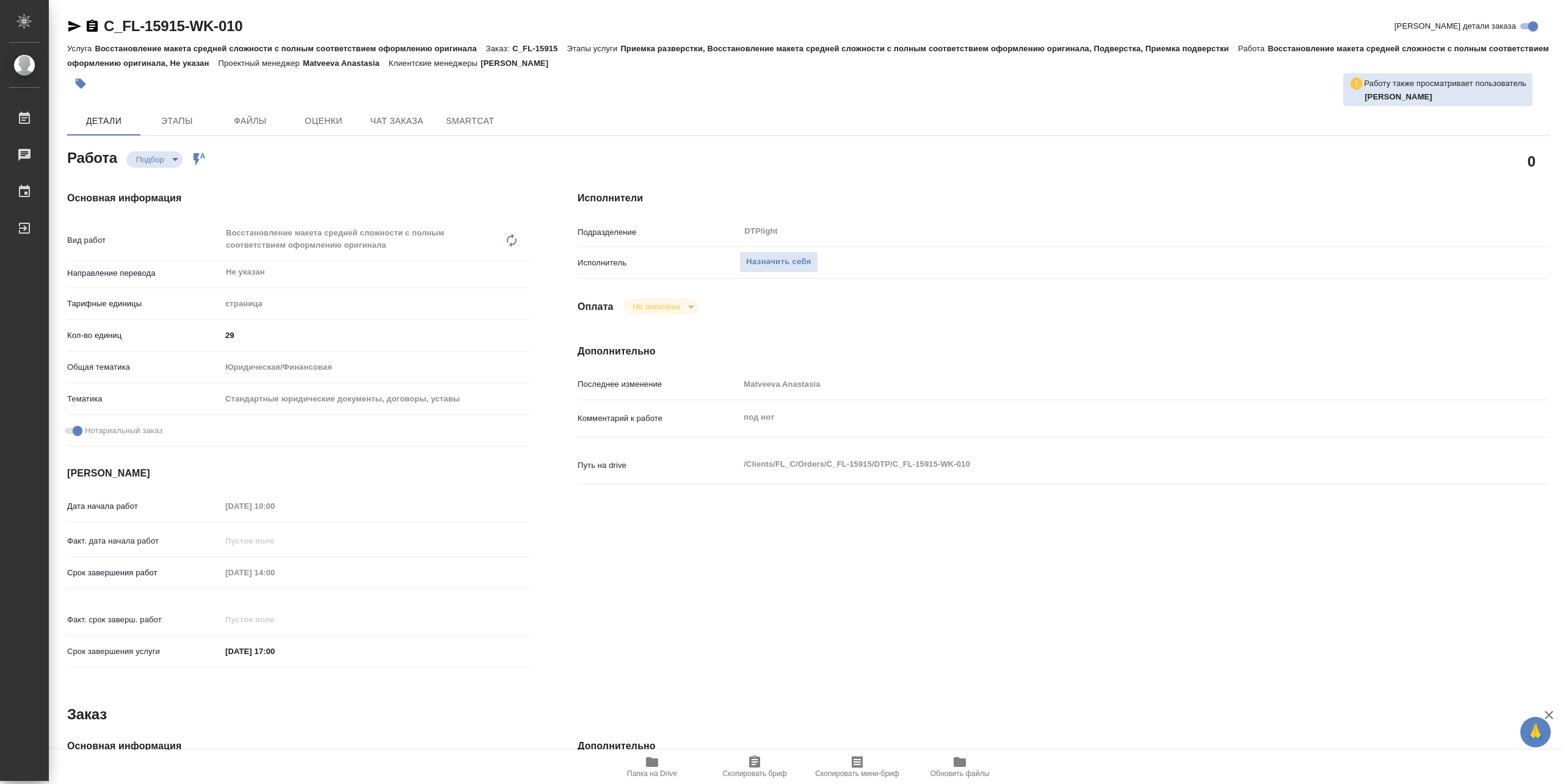
type textarea "x"
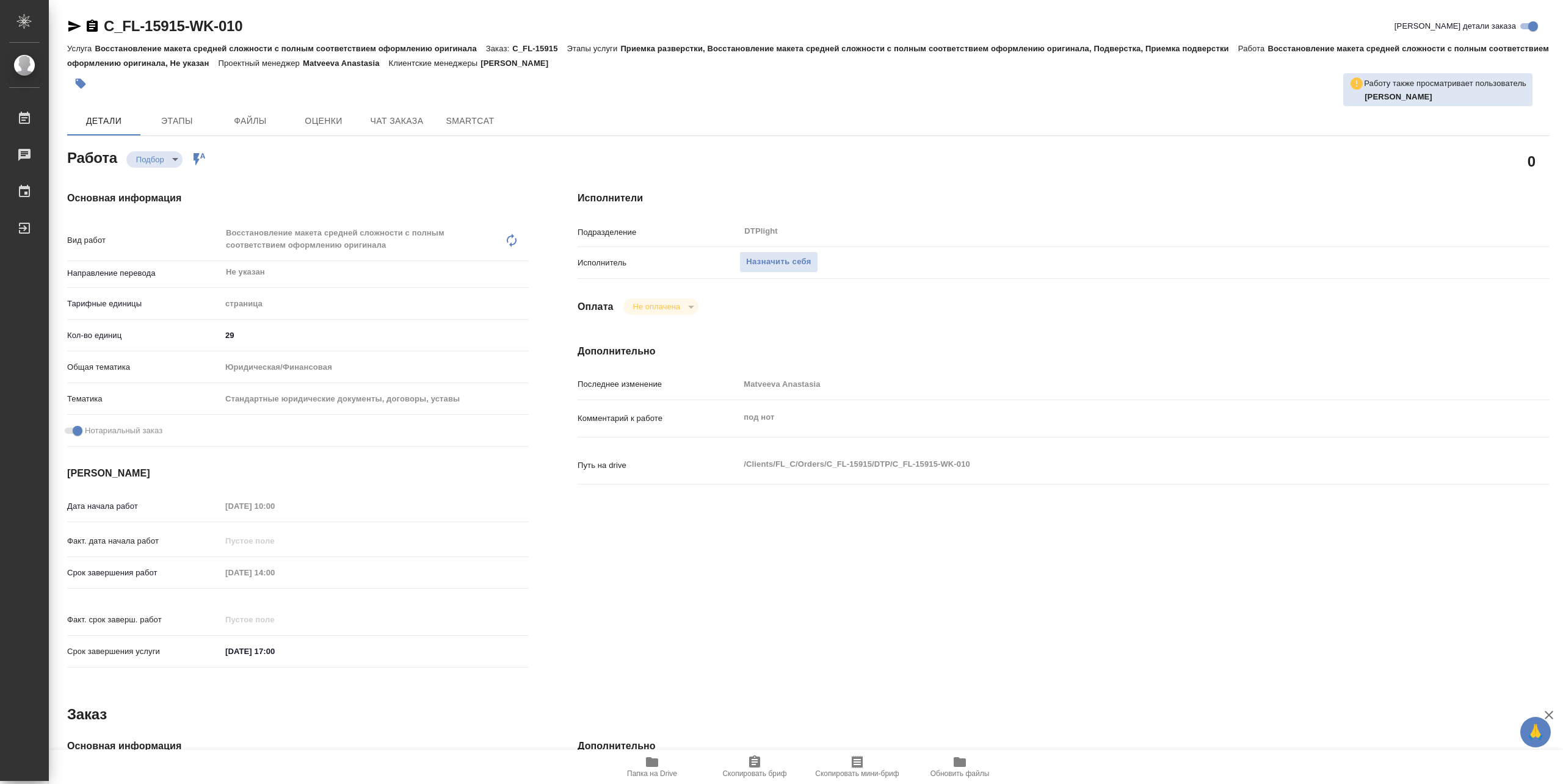
type textarea "x"
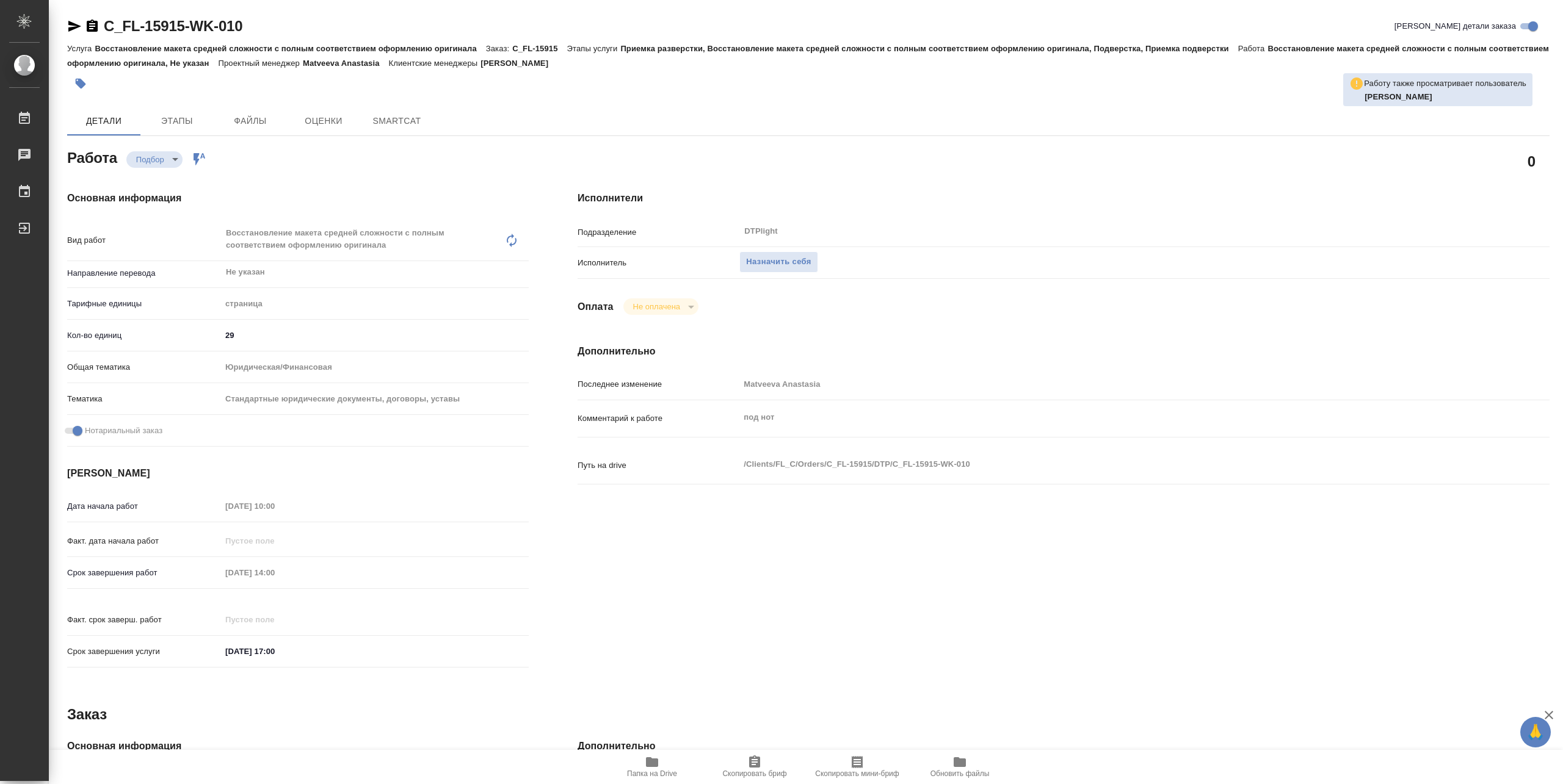
type textarea "x"
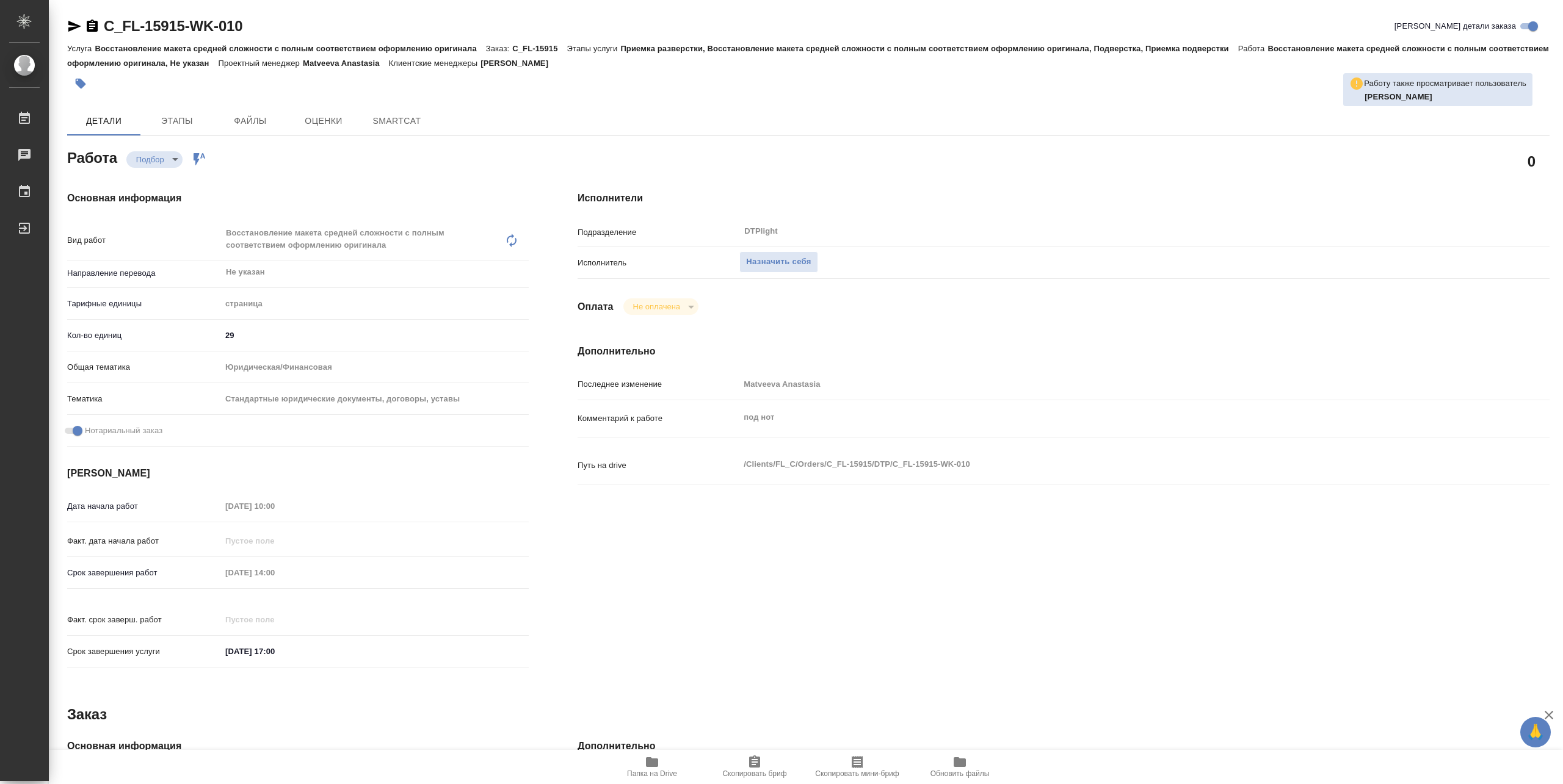
type textarea "x"
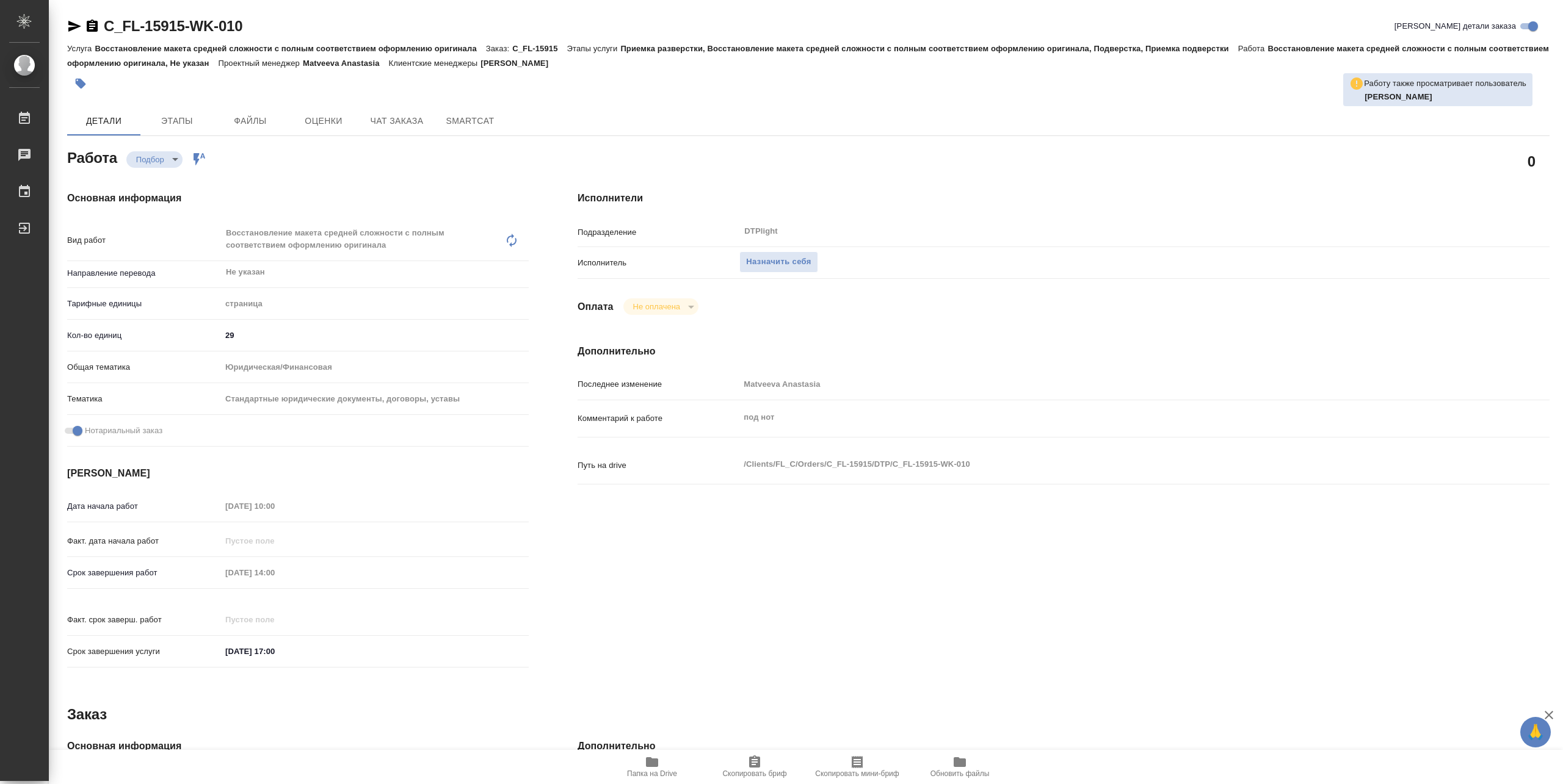
type textarea "x"
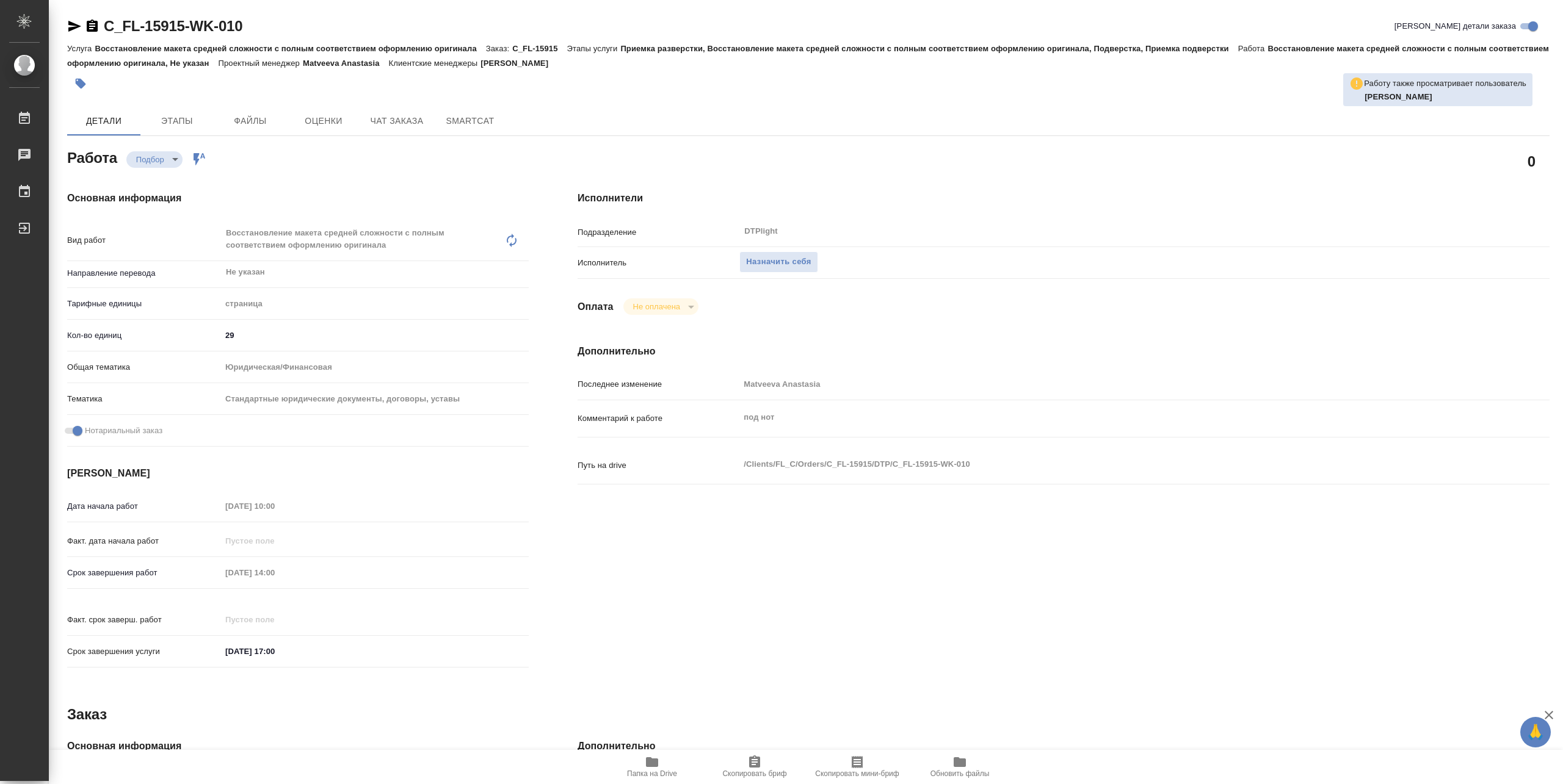
type textarea "x"
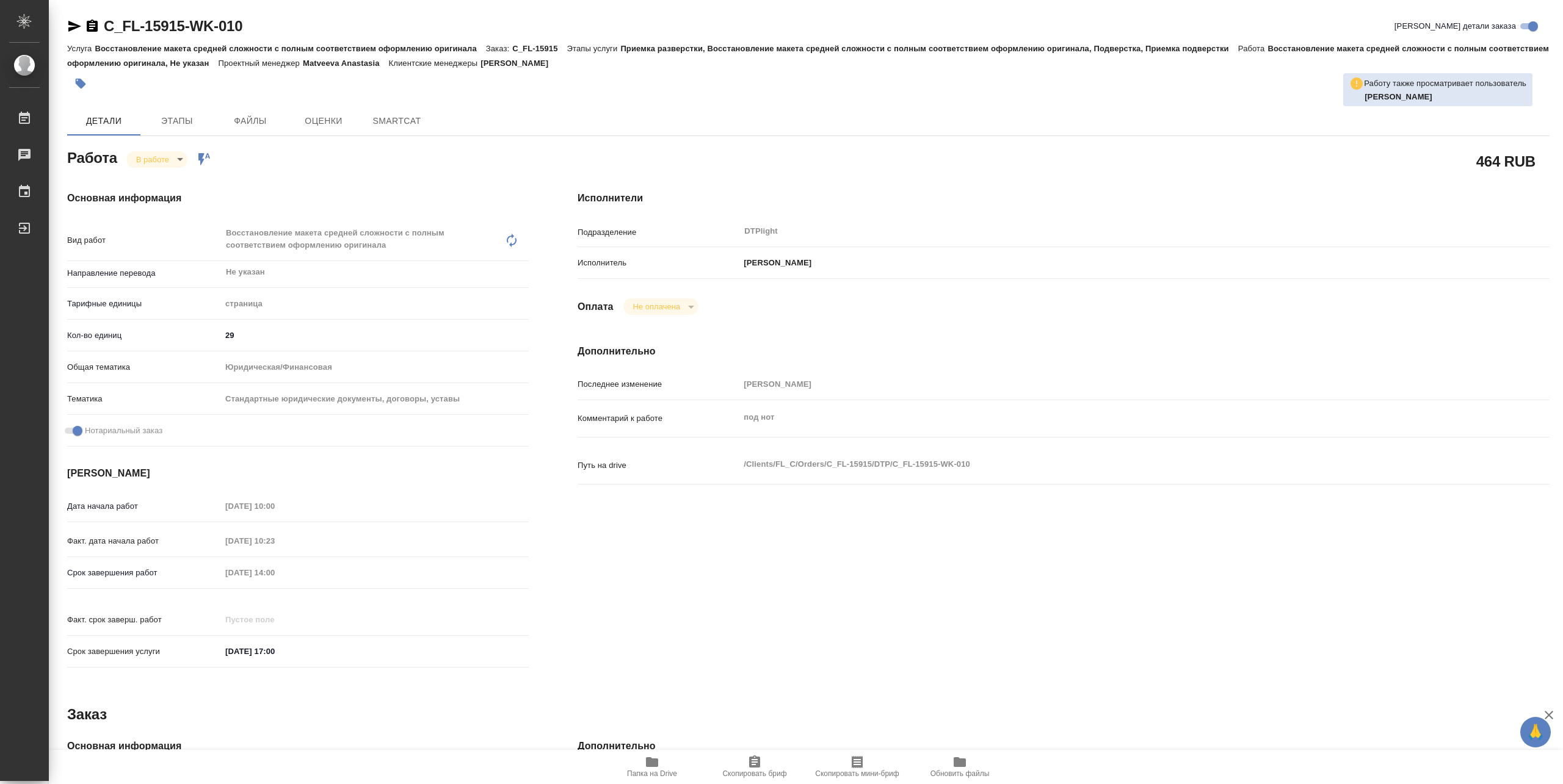
type textarea "x"
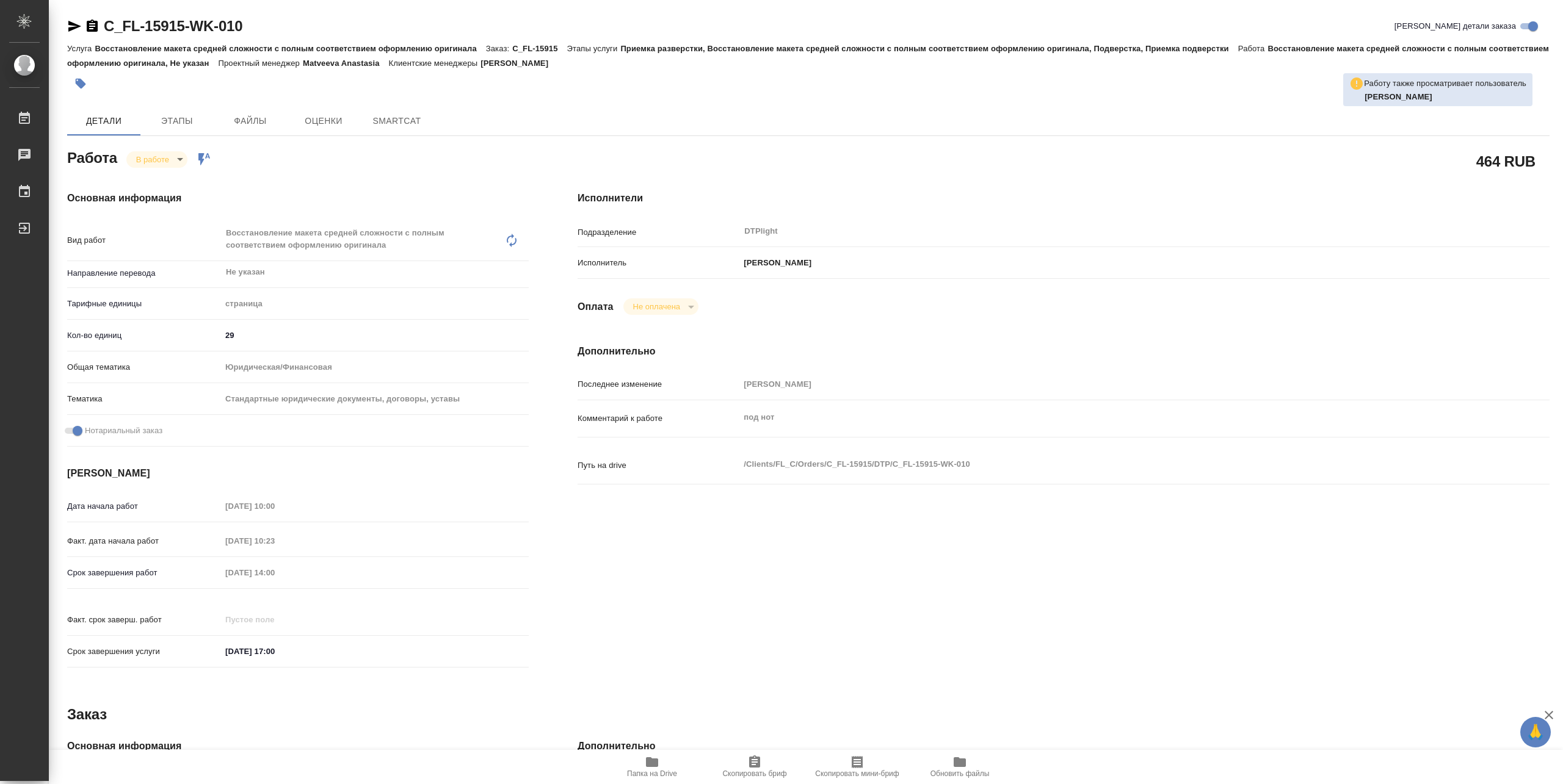
type textarea "x"
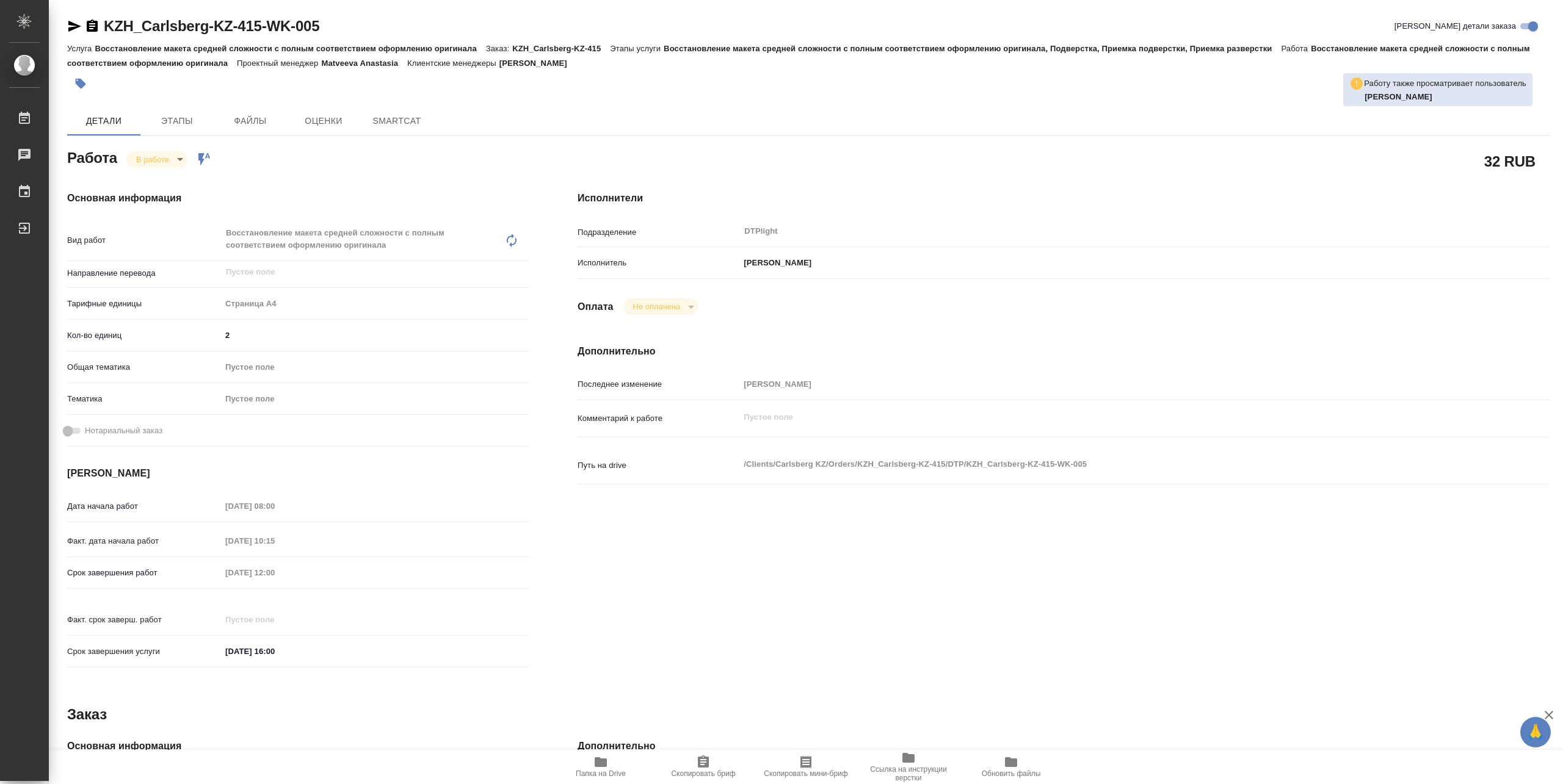
type textarea "x"
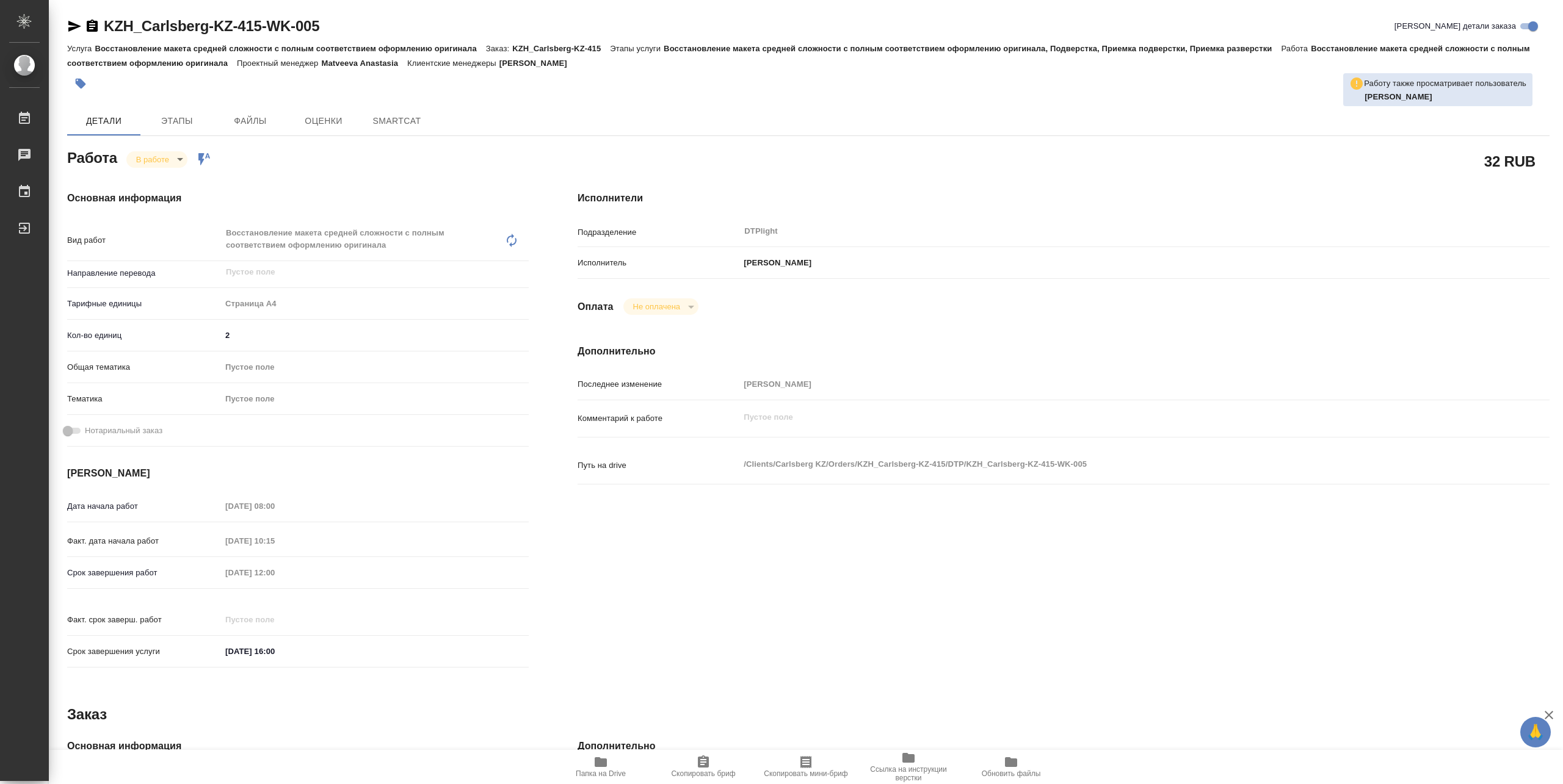
type textarea "x"
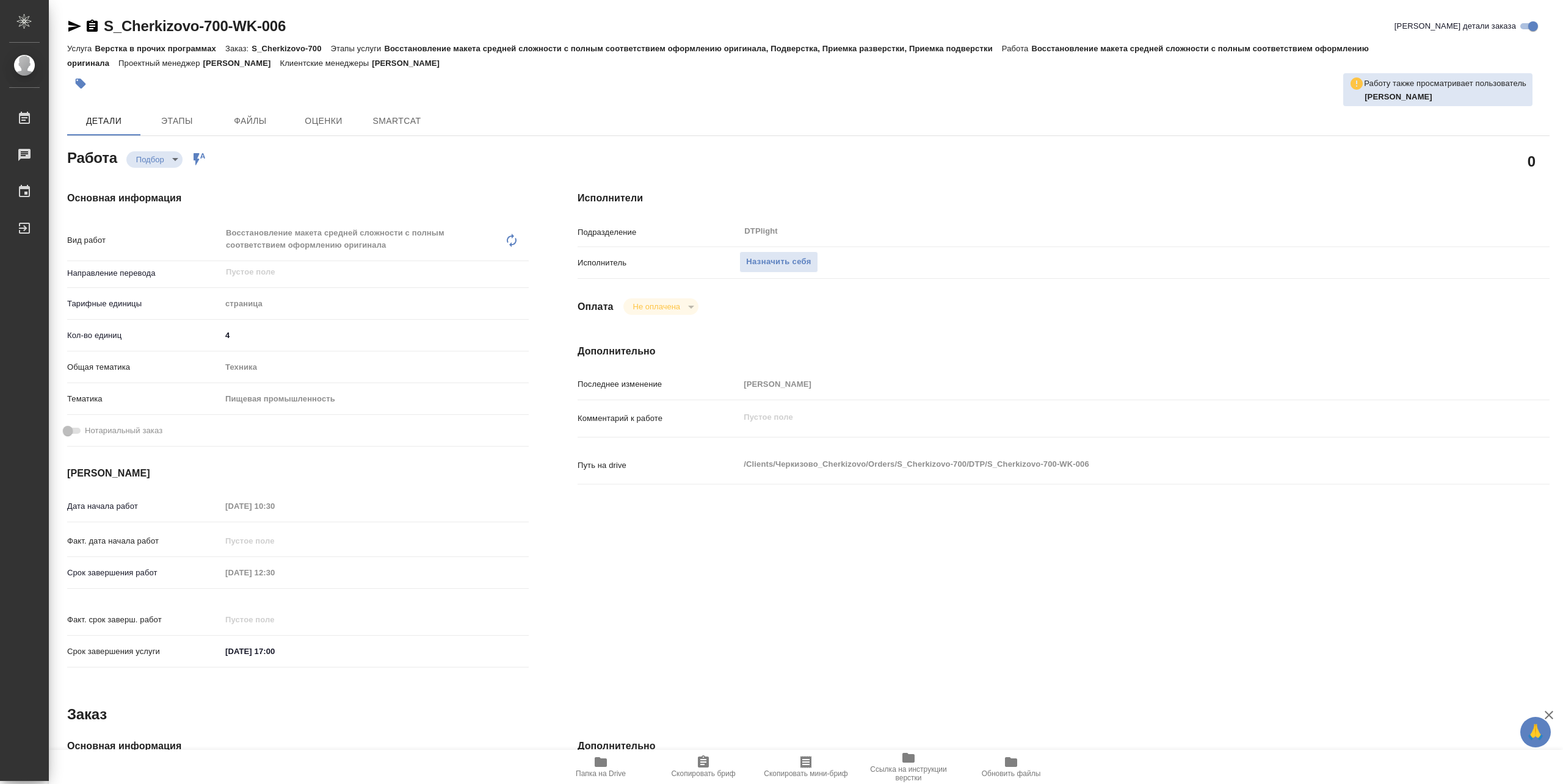
type textarea "x"
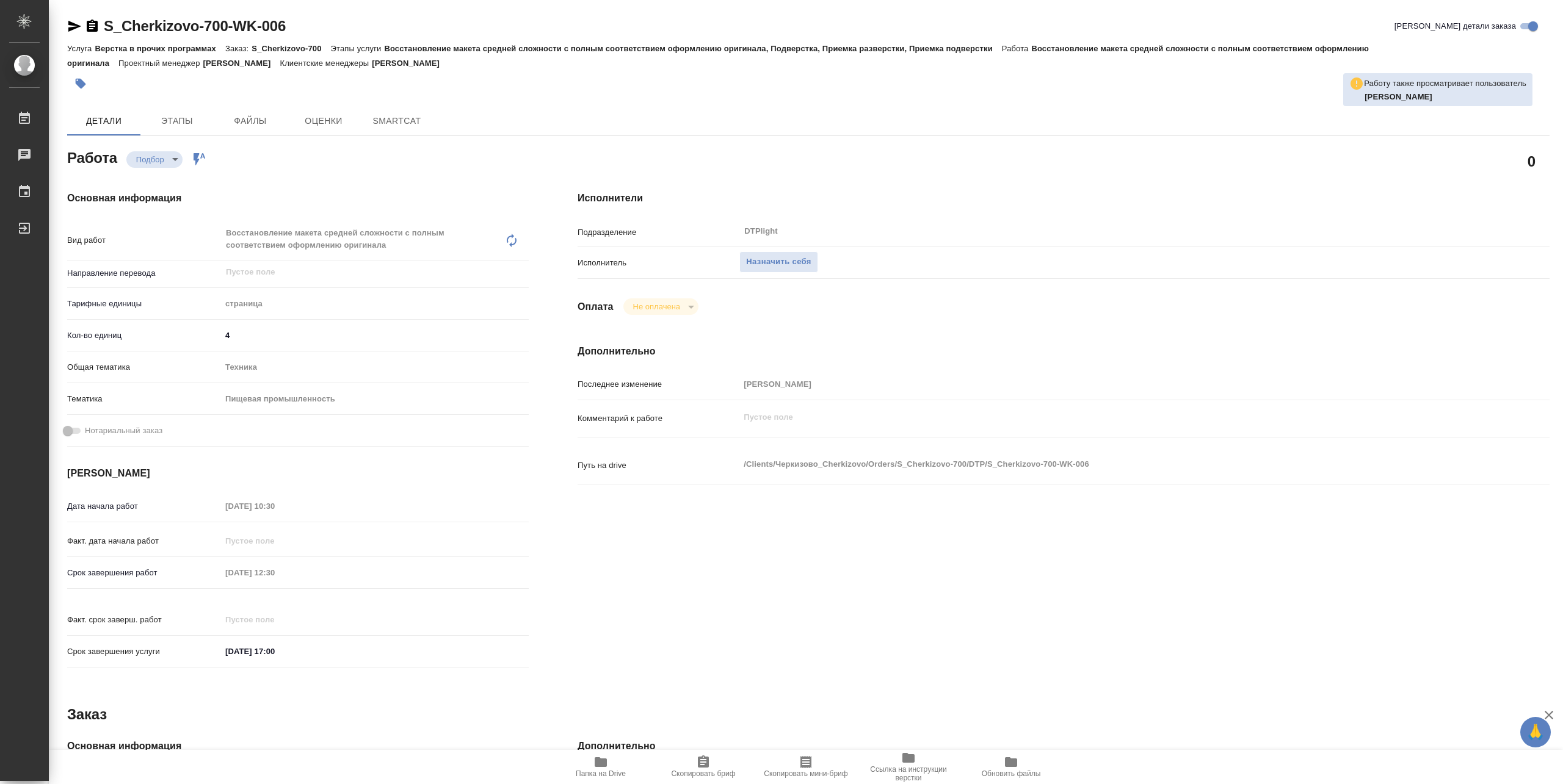
type textarea "x"
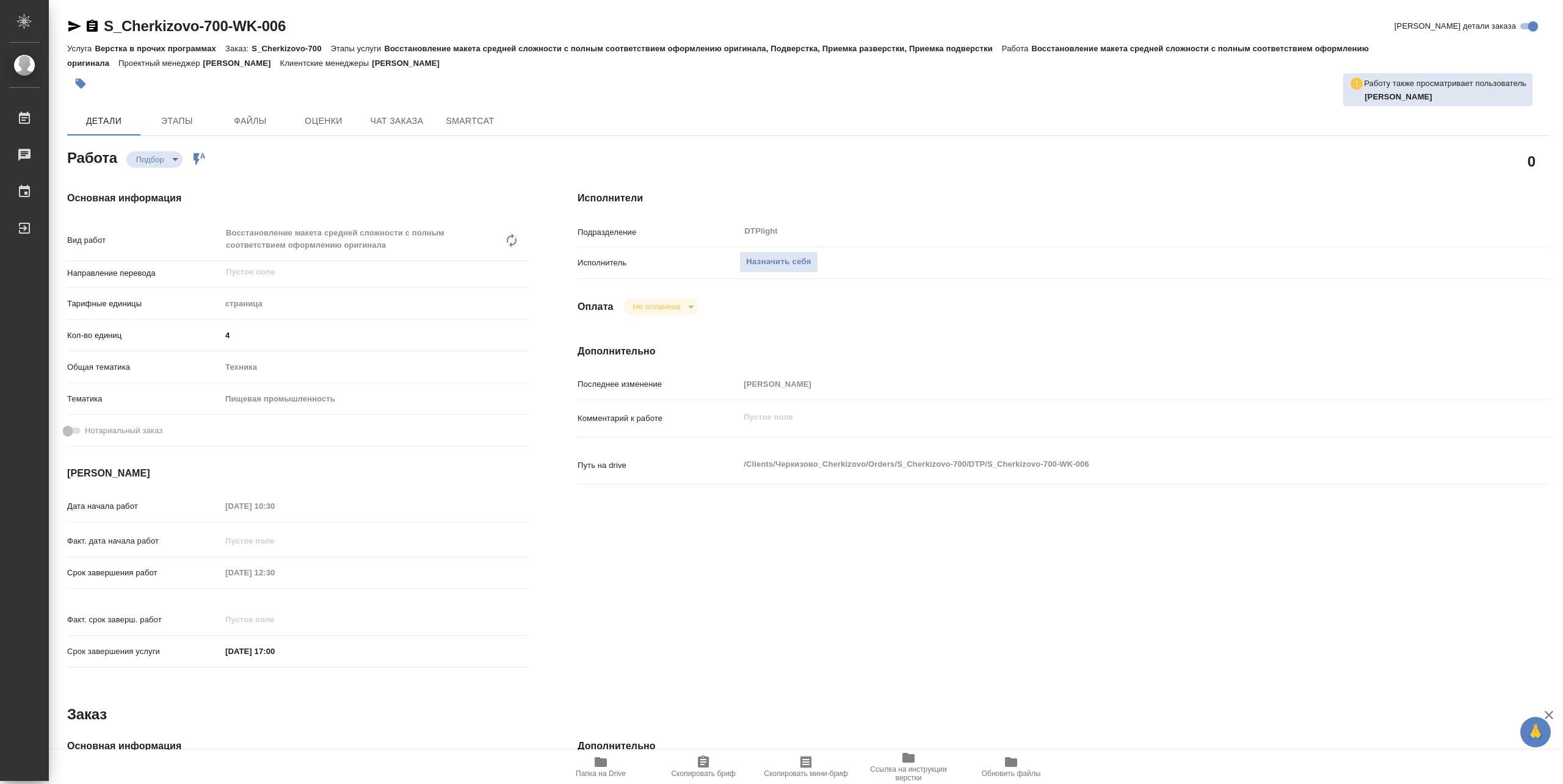
click at [613, 762] on span "Папка на Drive" at bounding box center [601, 767] width 88 height 23
type textarea "x"
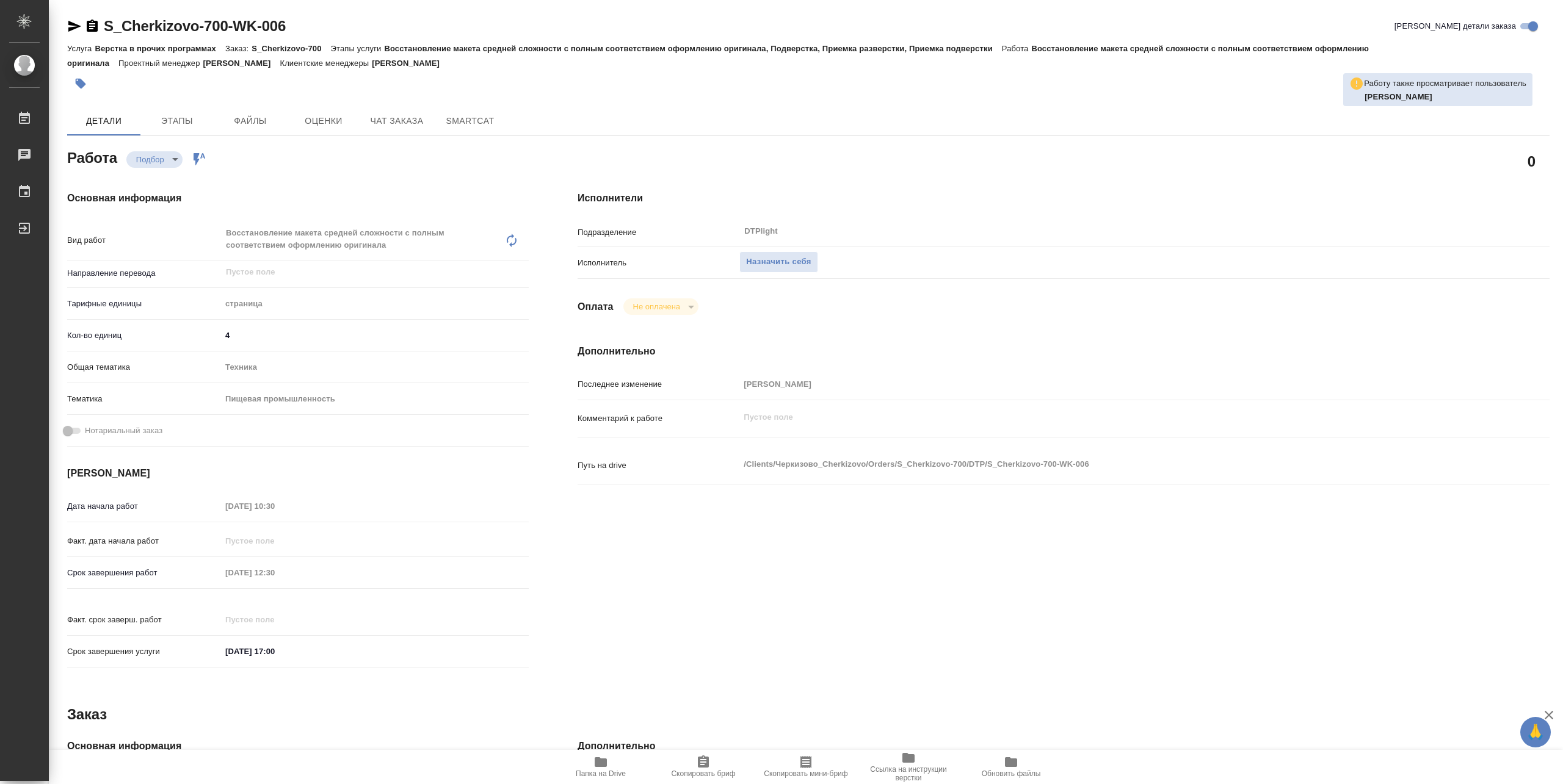
type textarea "x"
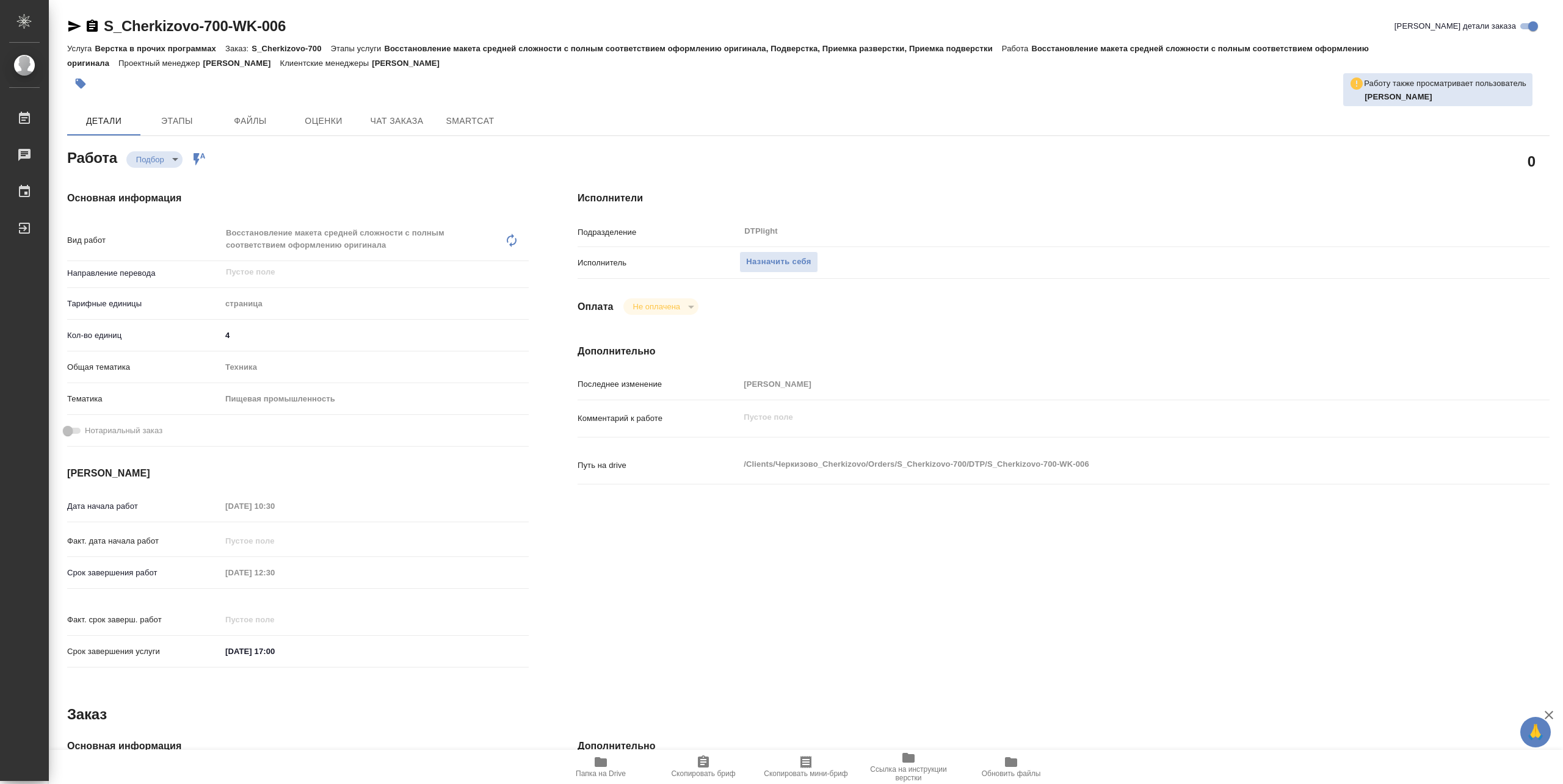
type textarea "x"
click at [791, 263] on span "Назначить себя" at bounding box center [779, 262] width 64 height 14
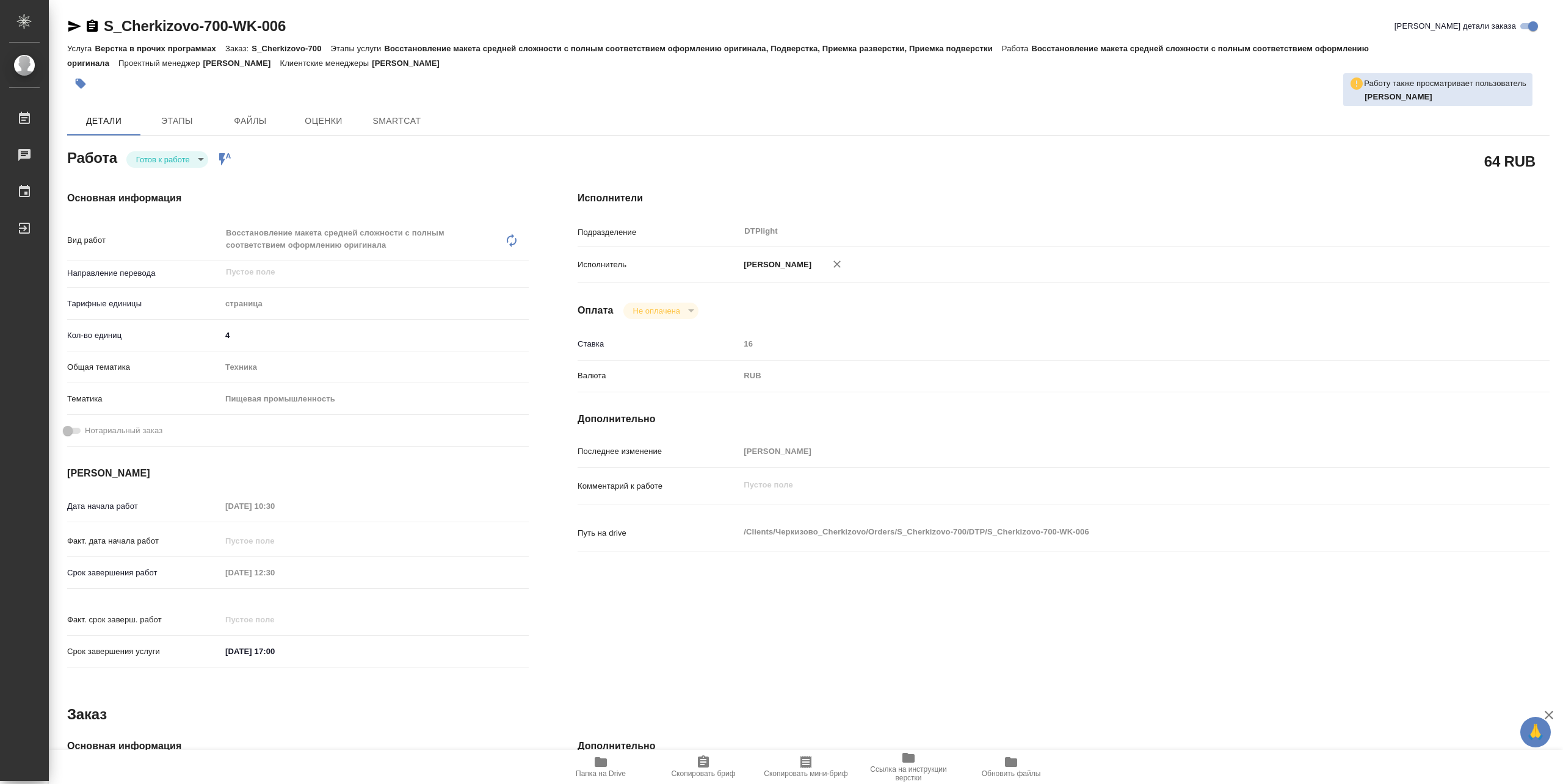
type textarea "x"
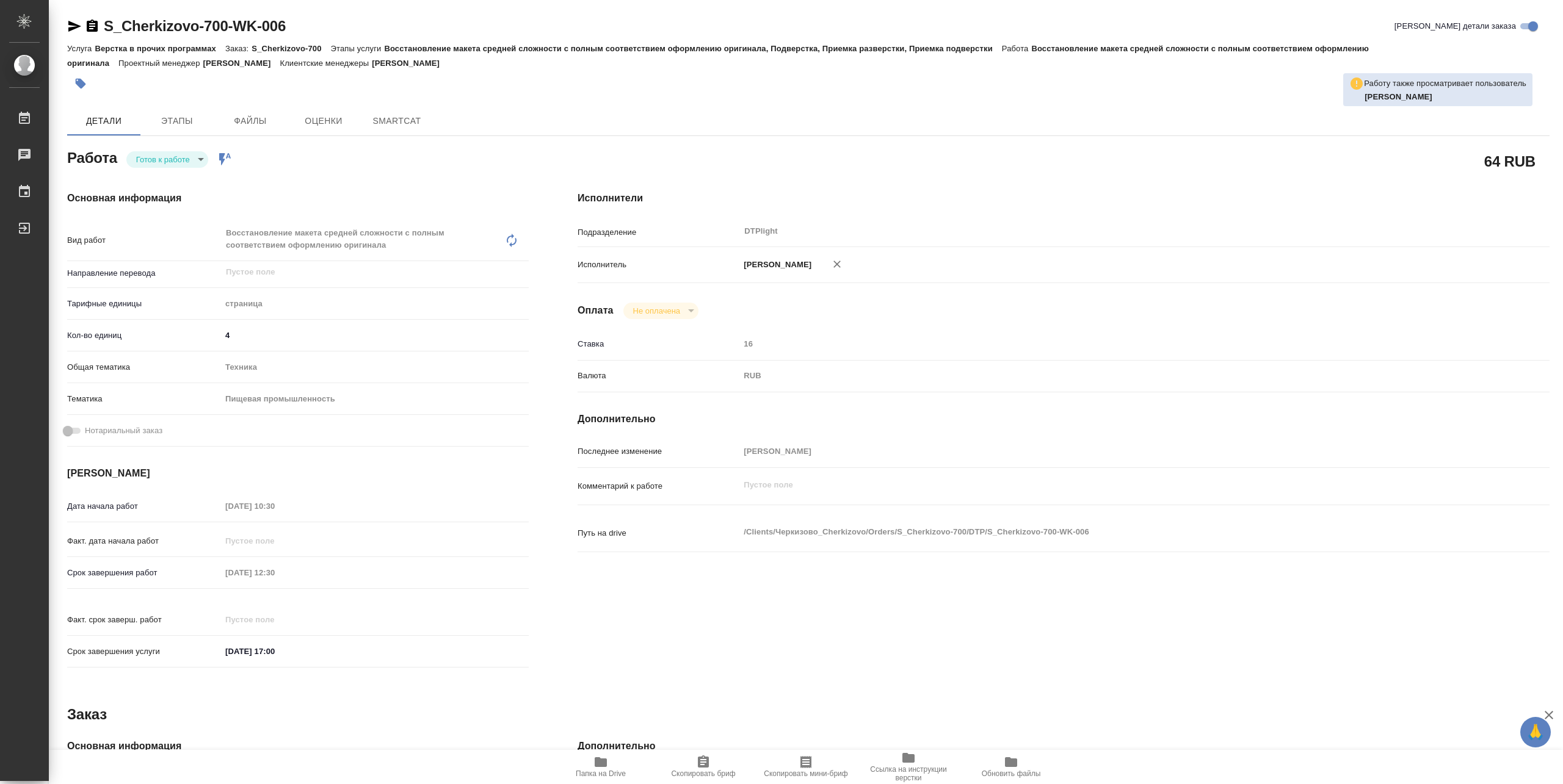
type textarea "x"
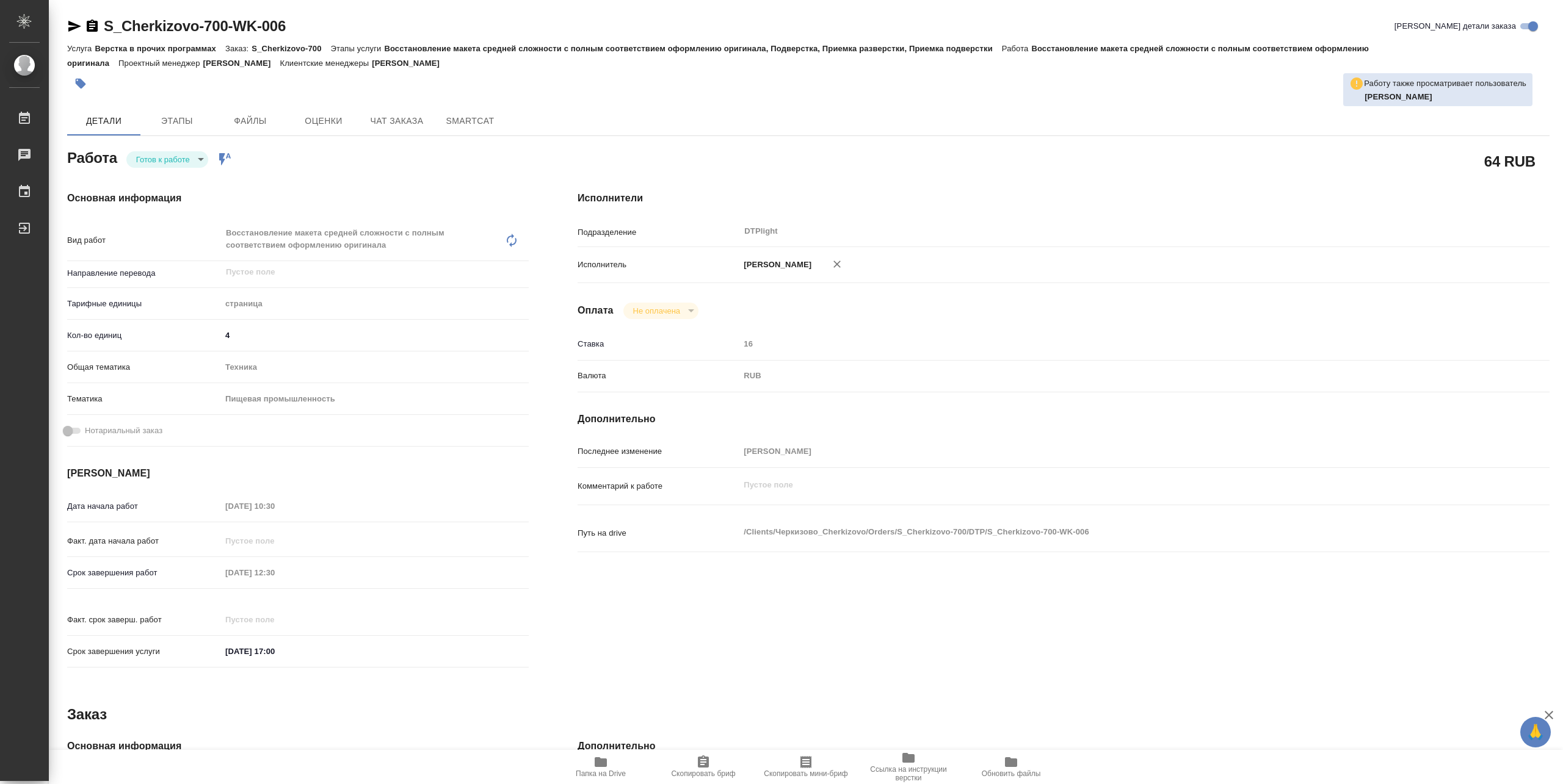
type textarea "x"
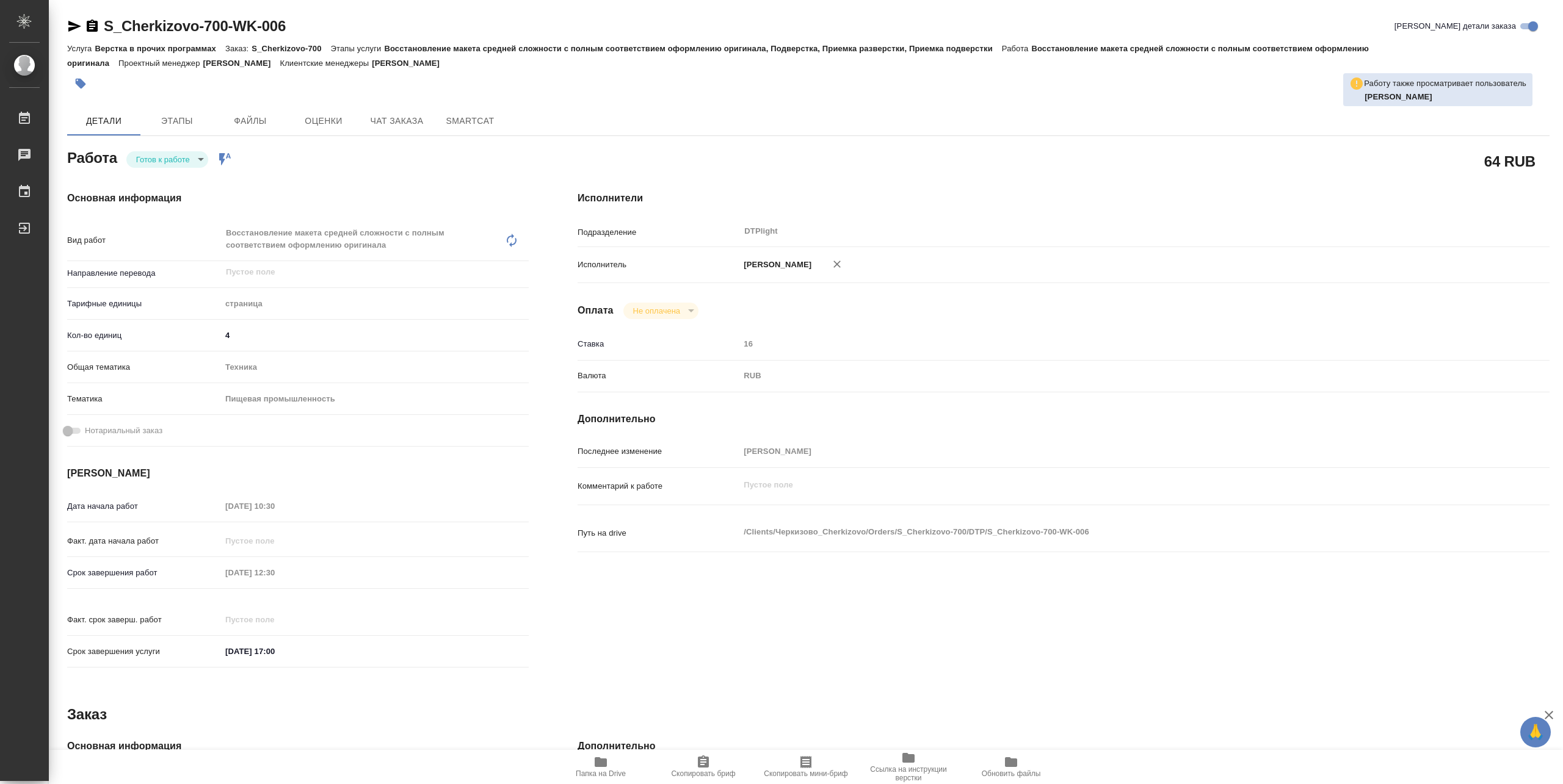
type textarea "x"
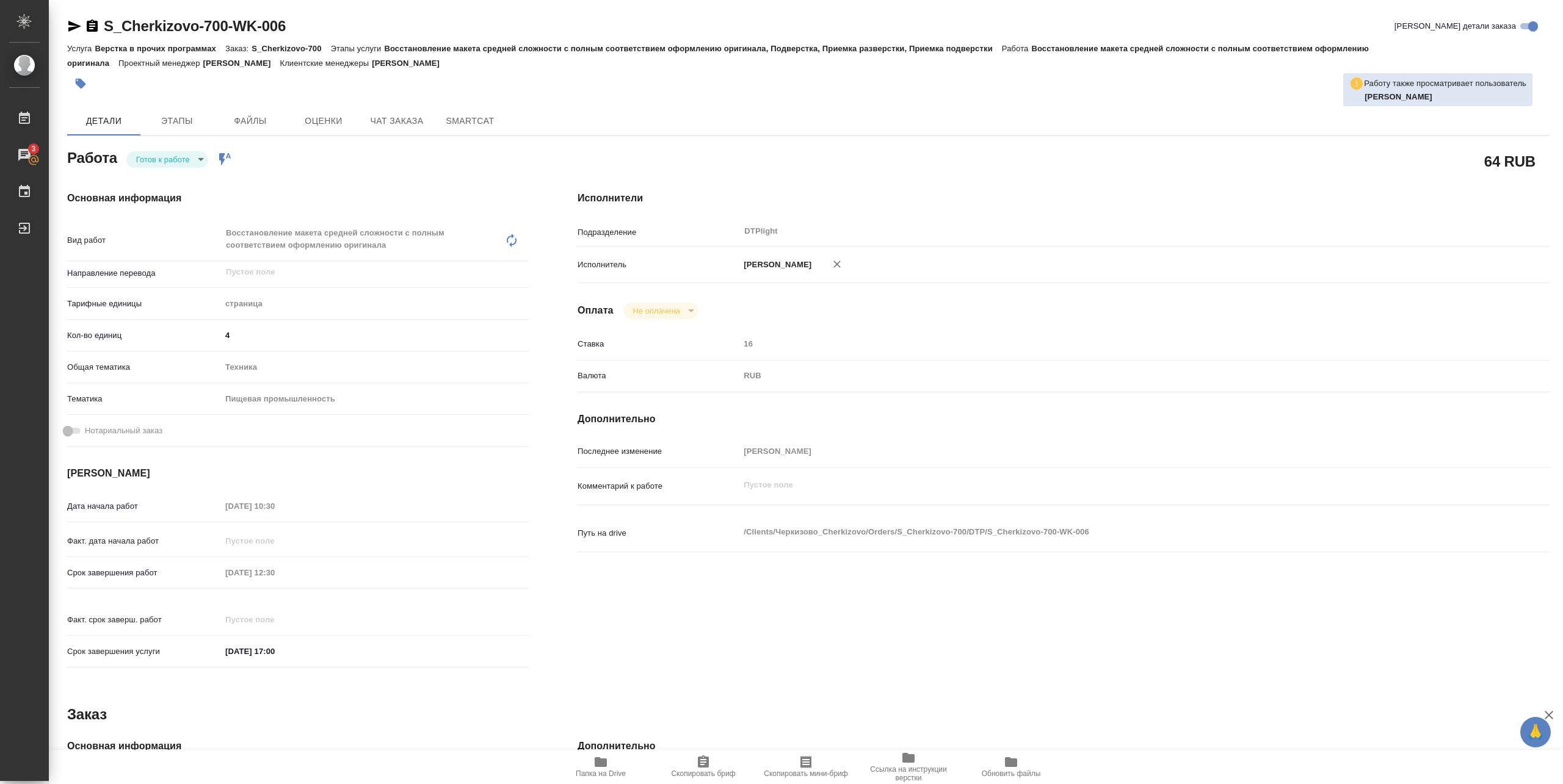
click at [184, 152] on body "🙏 .cls-1 fill:#fff; AWATERA Pankina Anna Работы 3 Чаты График Выйти S_Cherkizov…" at bounding box center [781, 392] width 1563 height 784
click at [179, 158] on li "В работе" at bounding box center [167, 159] width 82 height 21
type textarea "x"
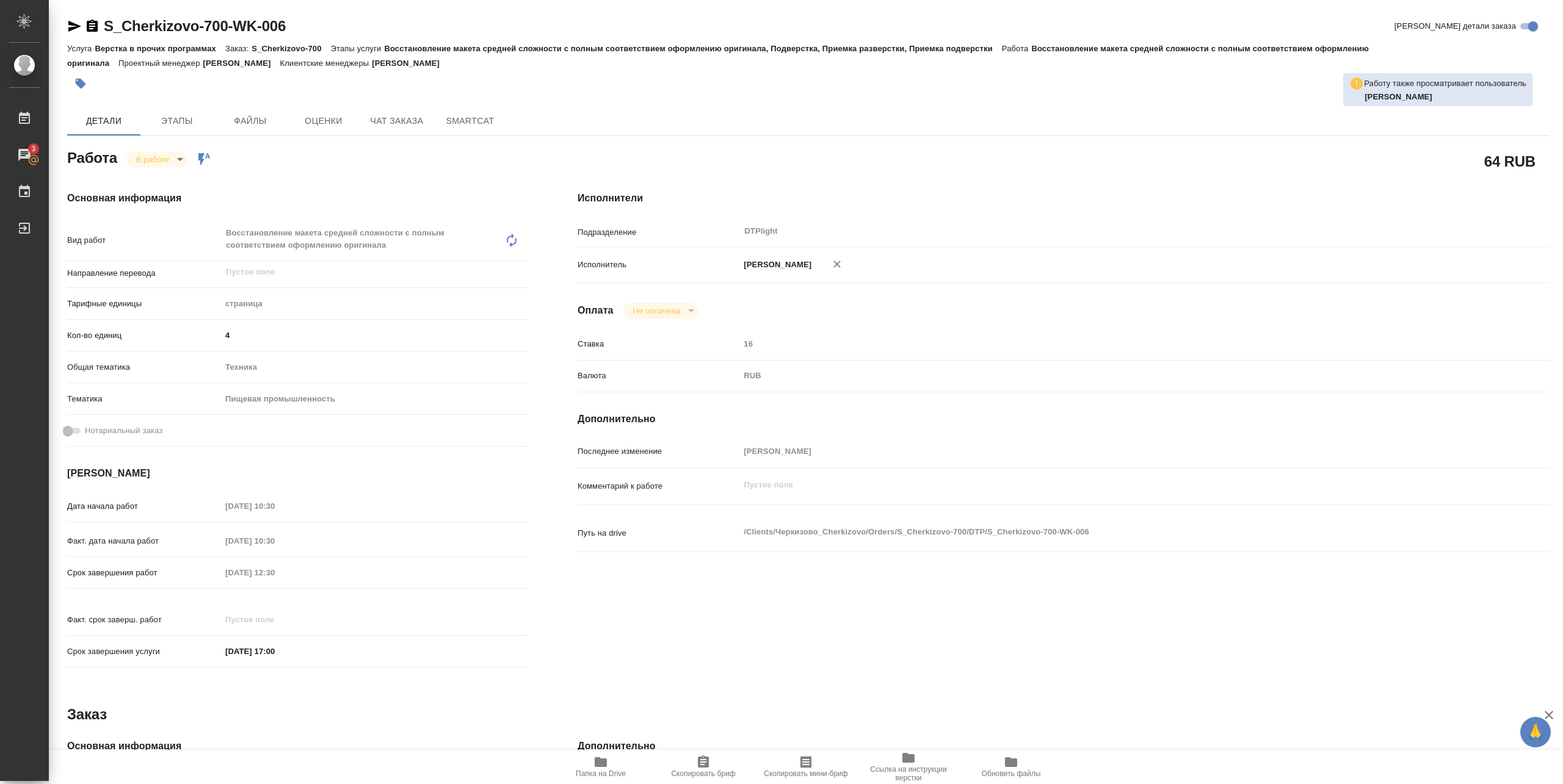
type textarea "x"
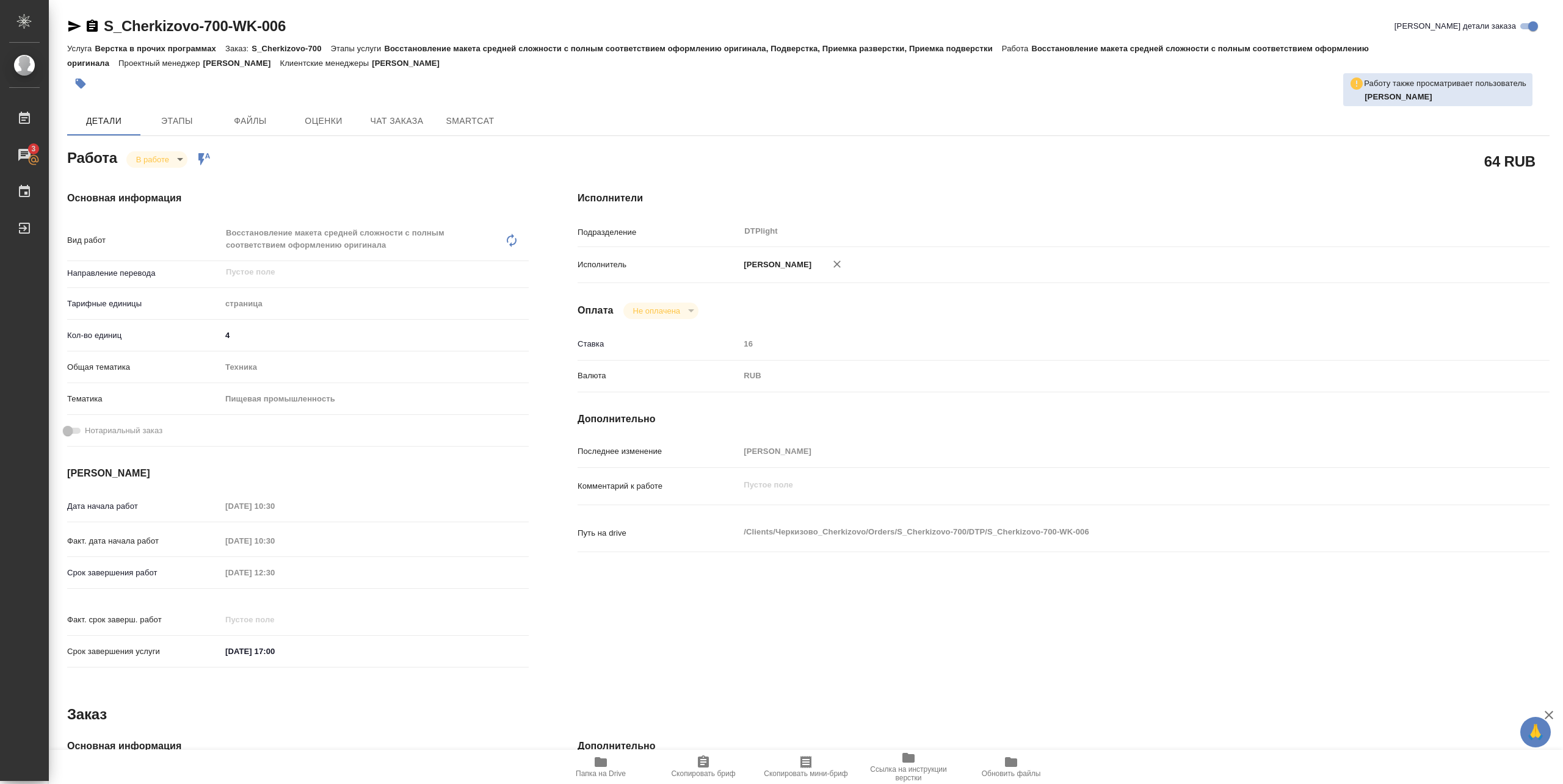
type textarea "x"
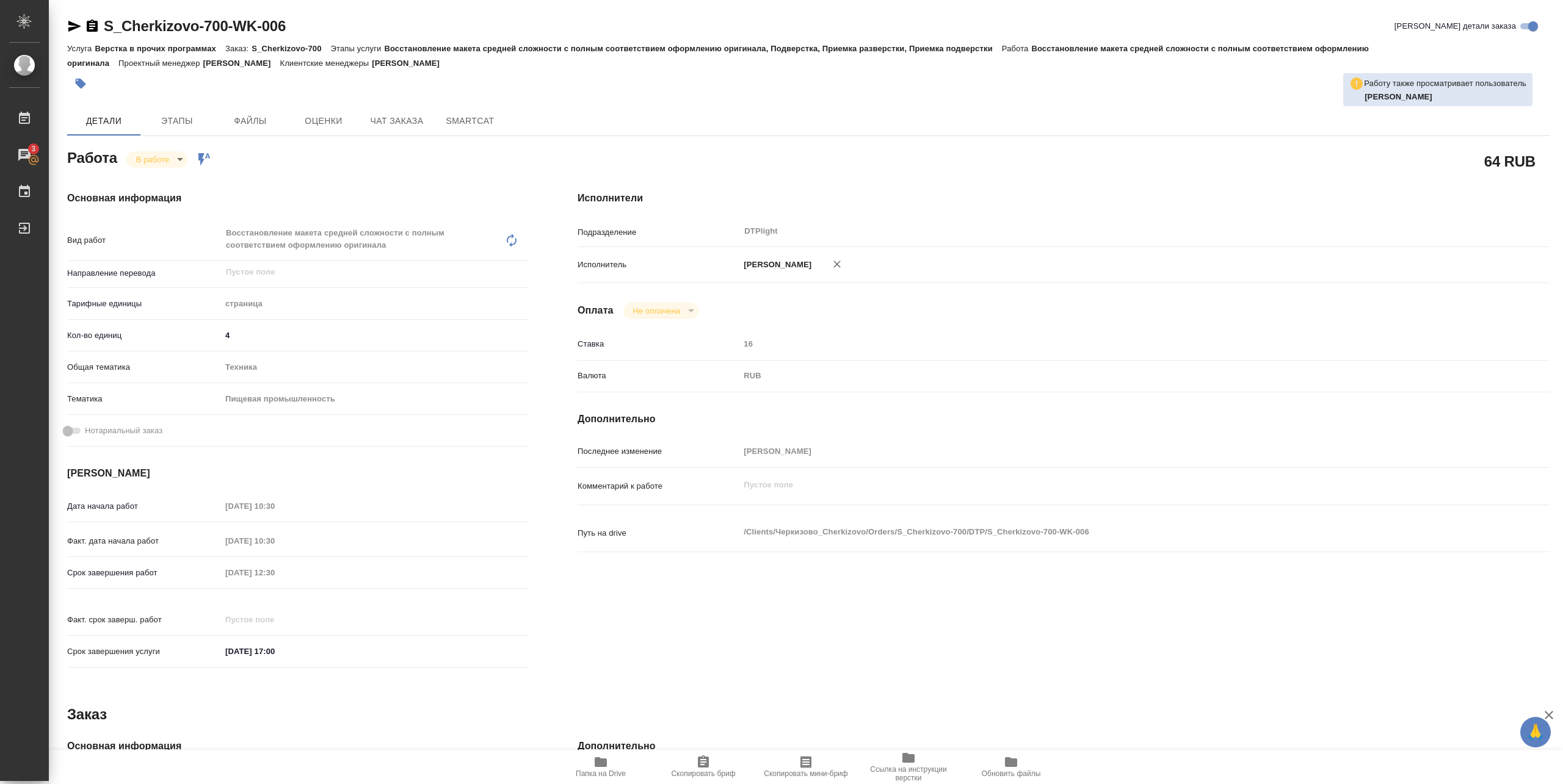
type textarea "x"
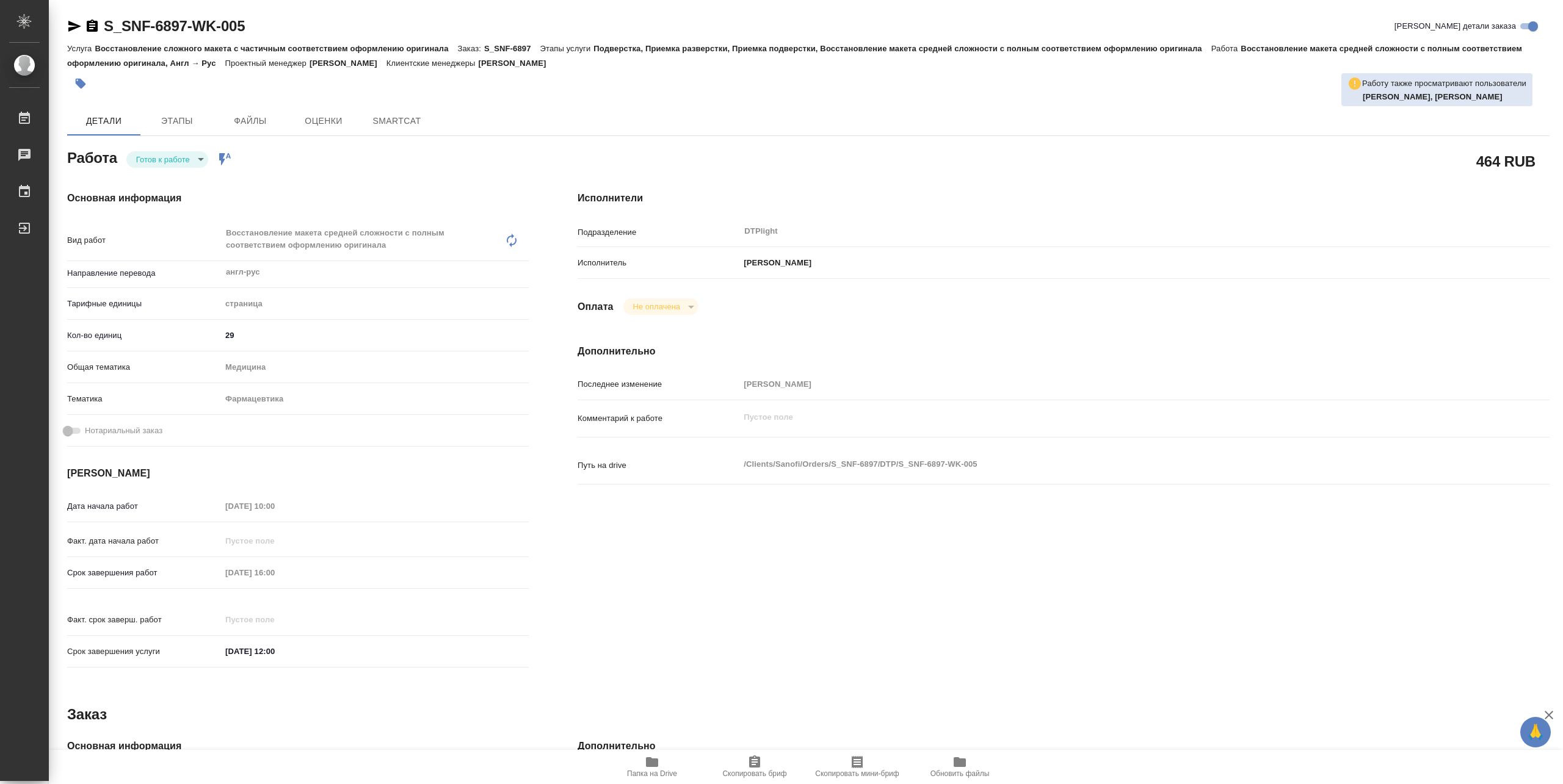
type textarea "x"
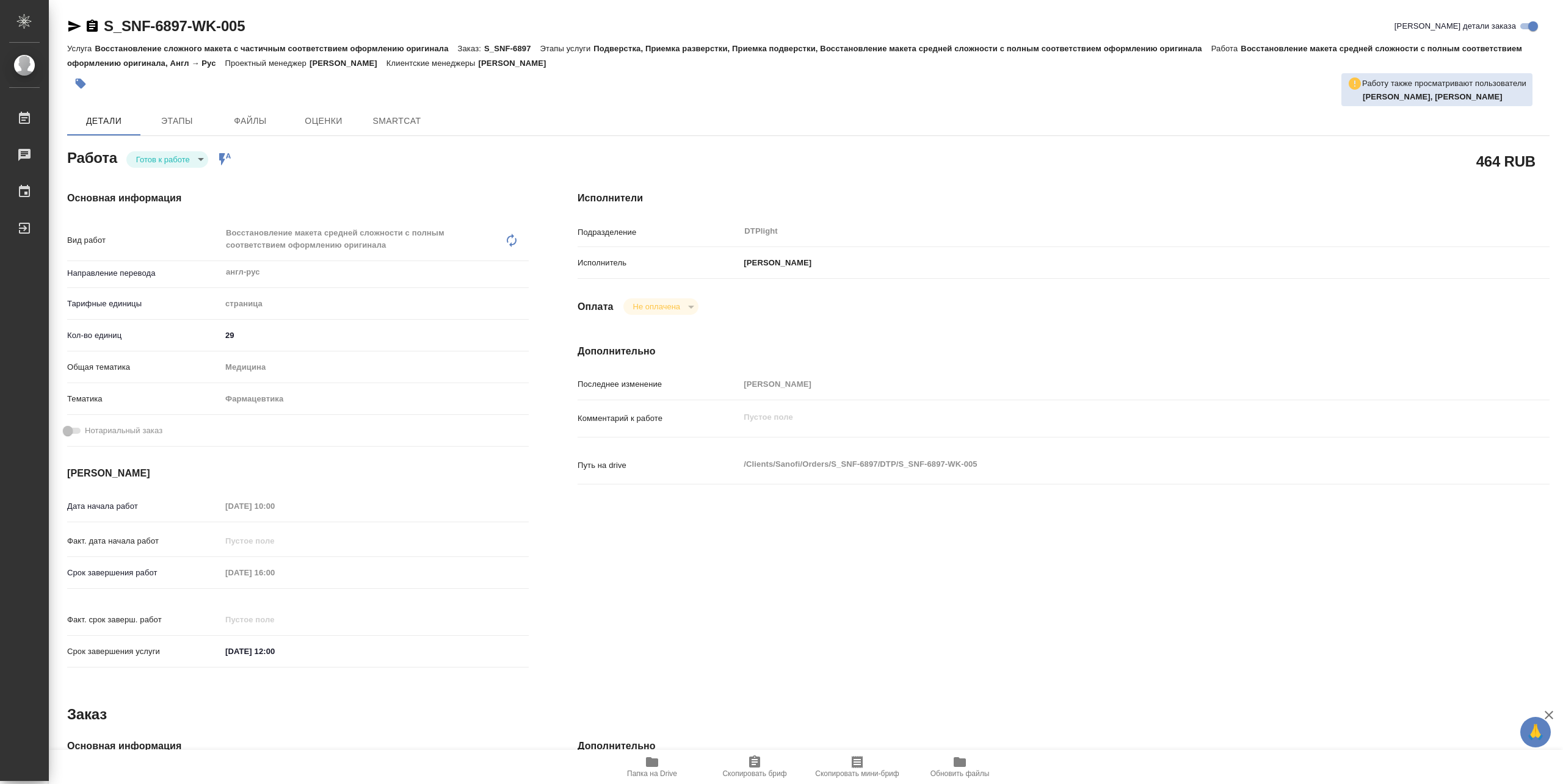
type textarea "x"
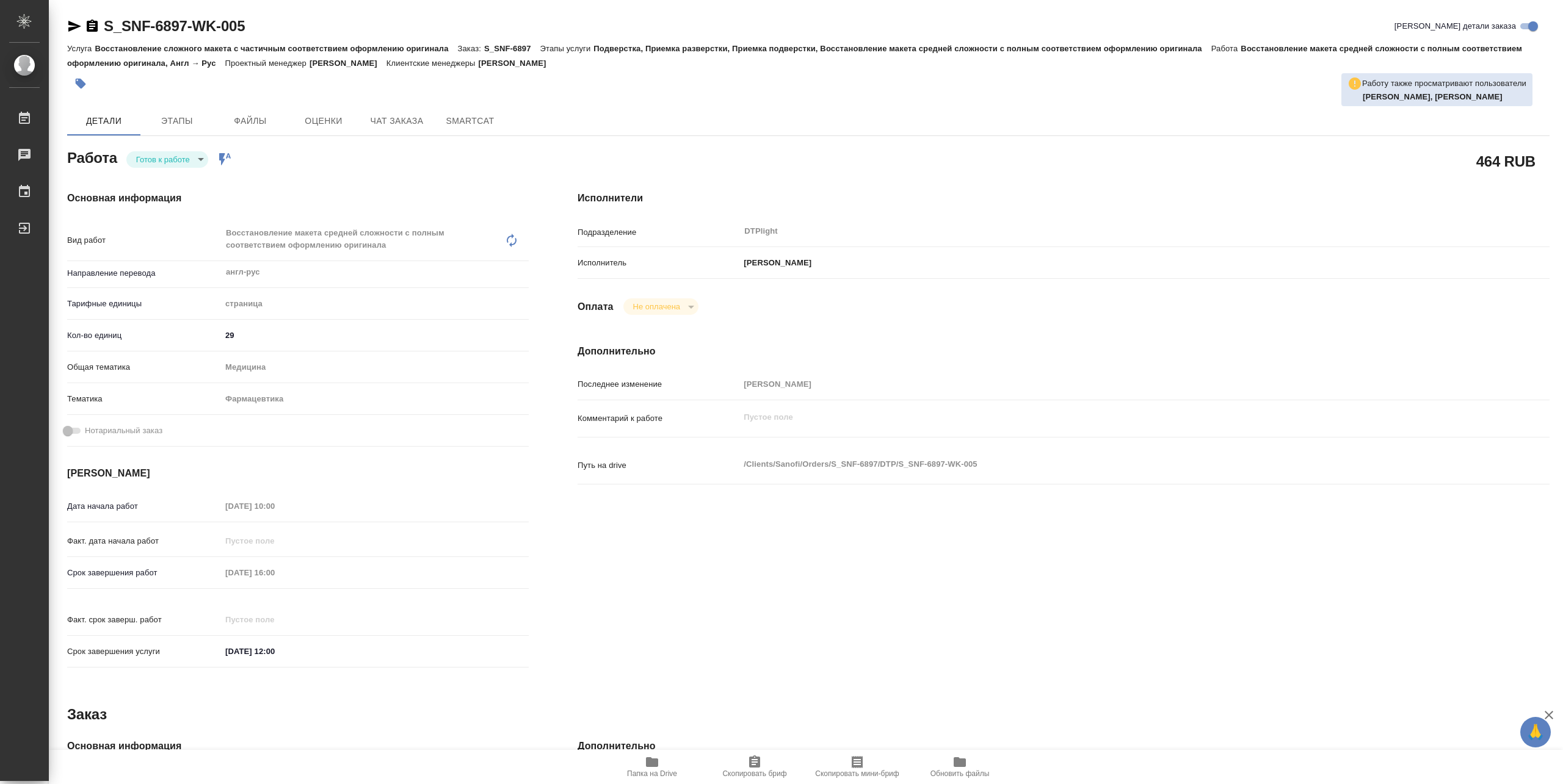
type textarea "x"
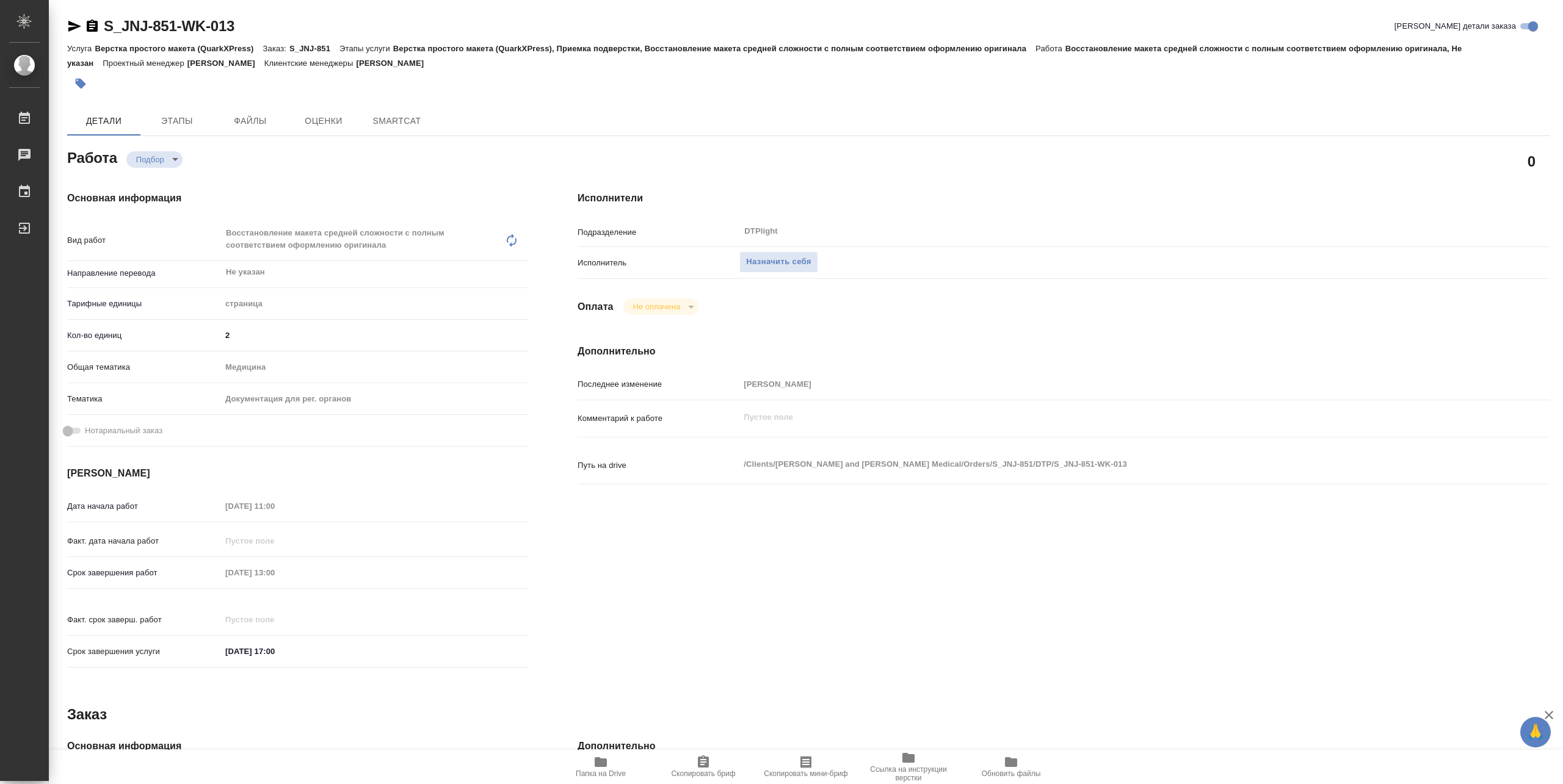
type textarea "x"
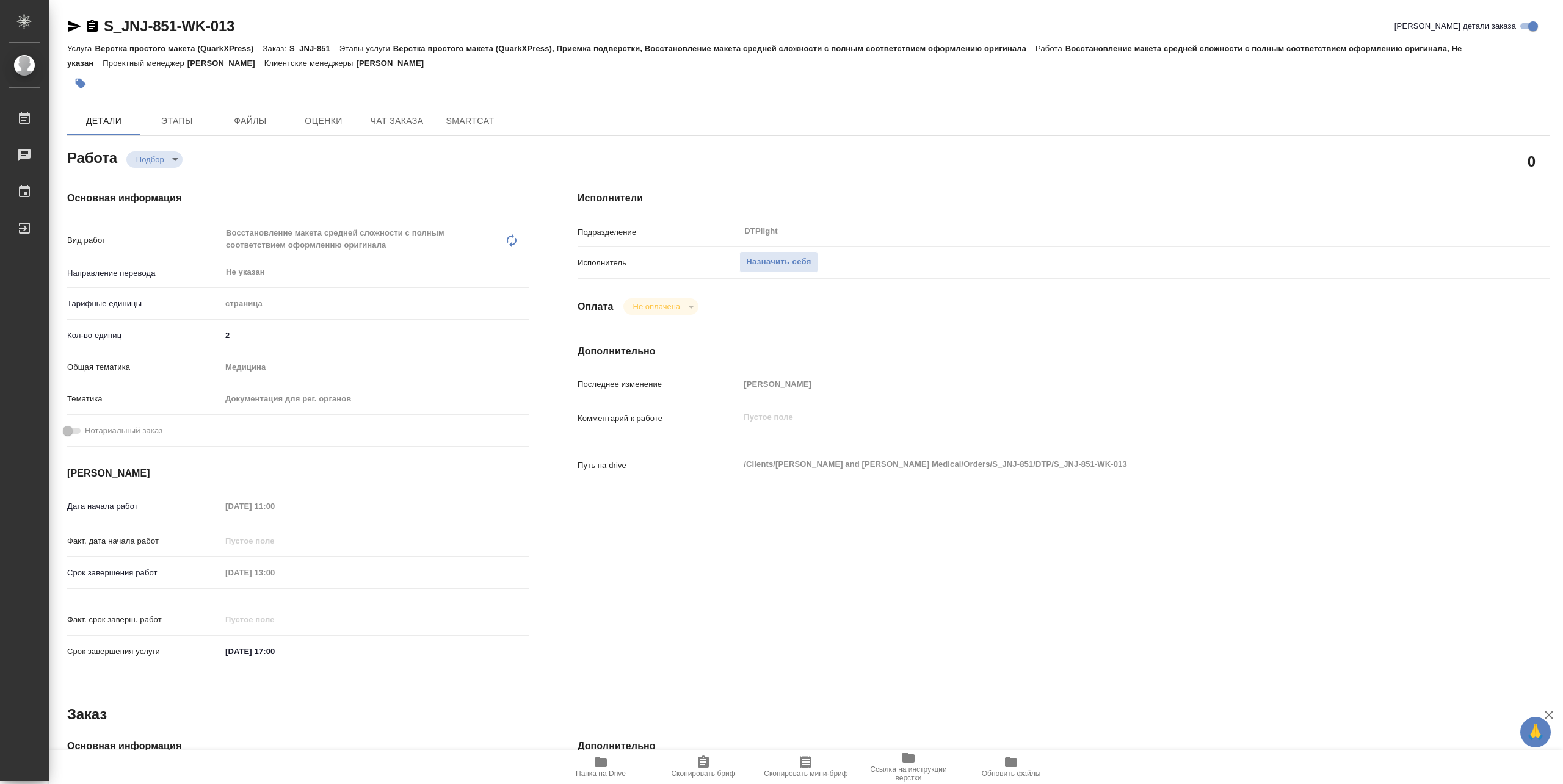
click at [617, 767] on span "Папка на Drive" at bounding box center [601, 767] width 88 height 23
type textarea "x"
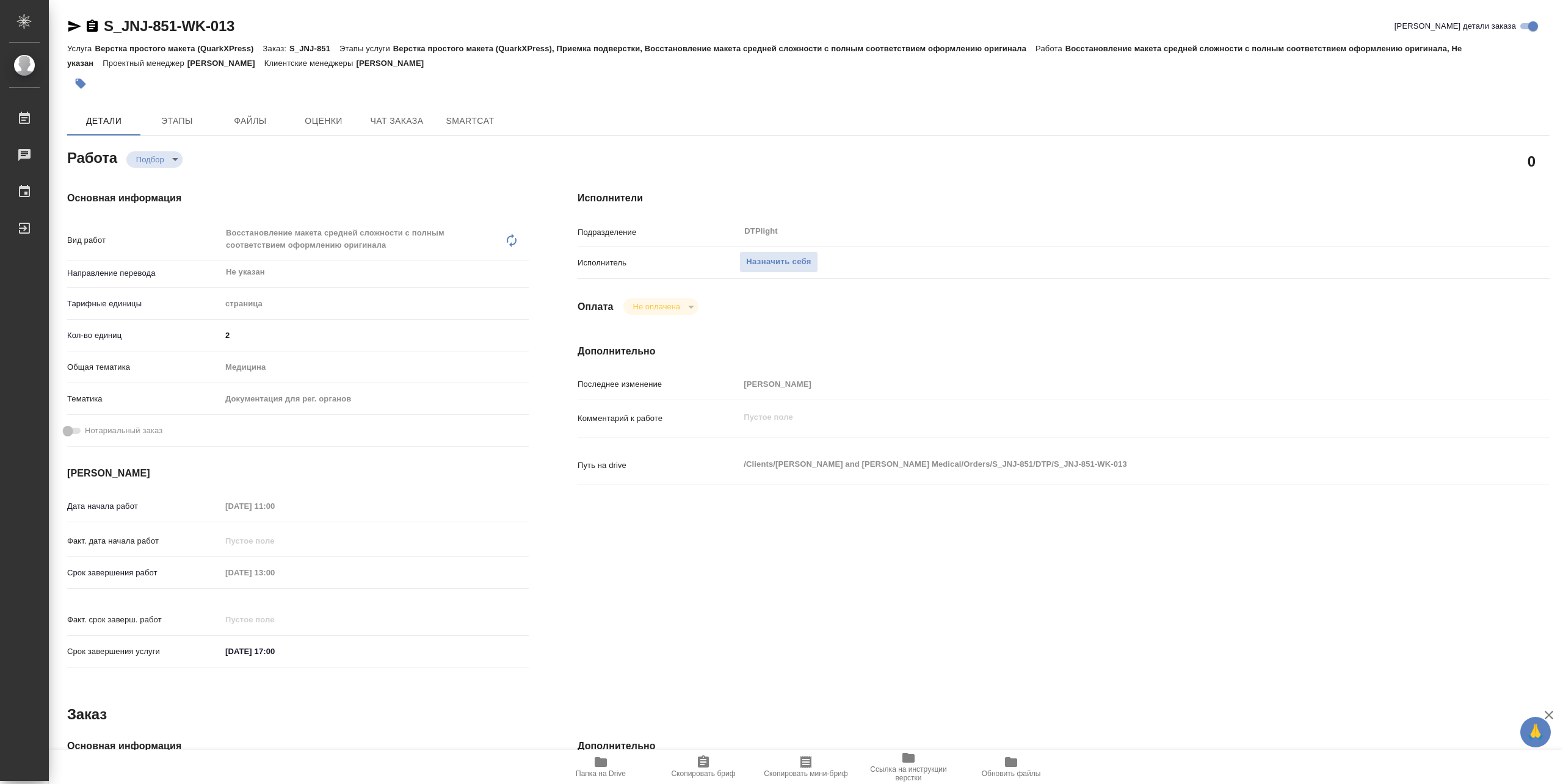
type textarea "x"
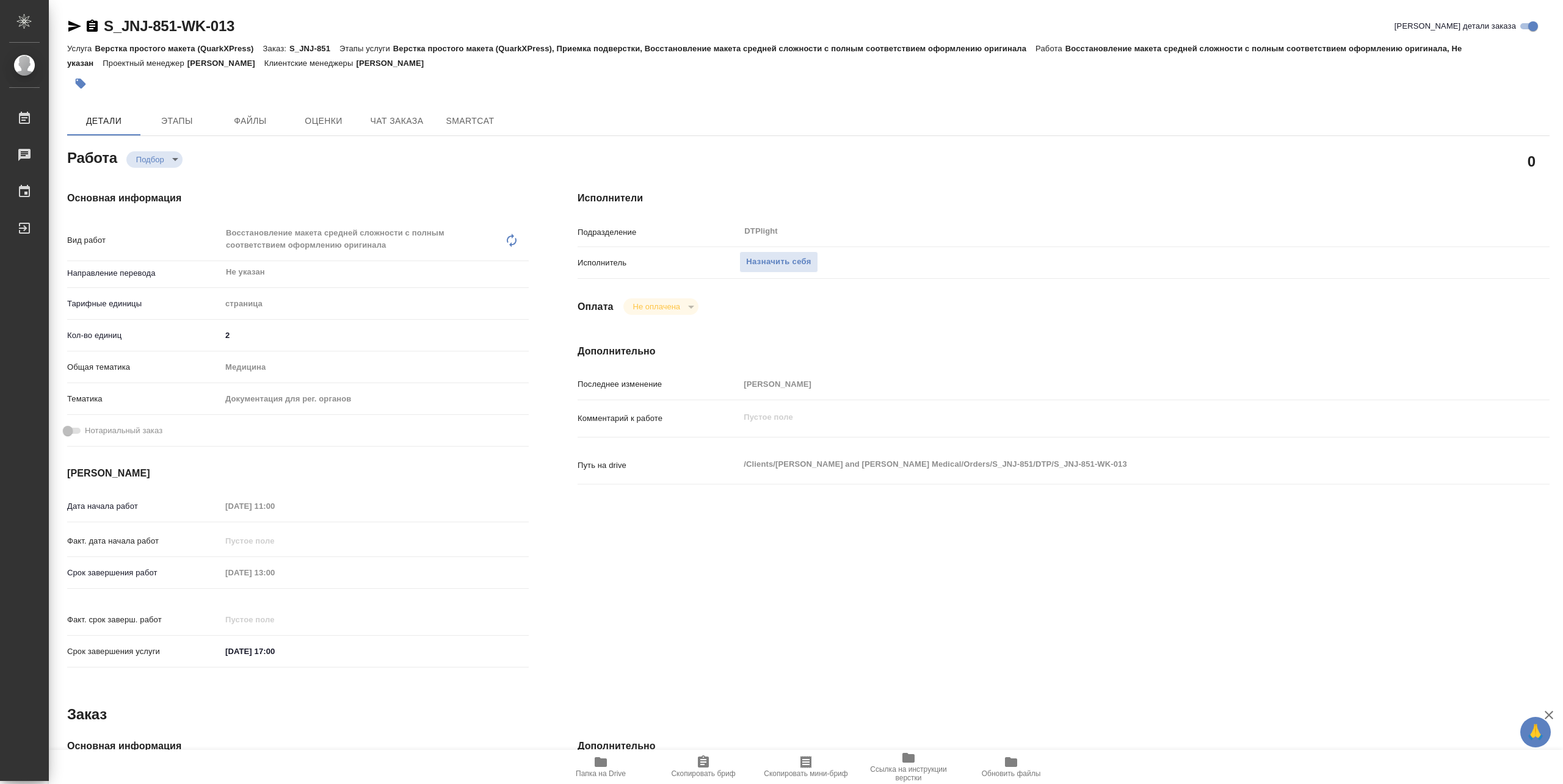
type textarea "x"
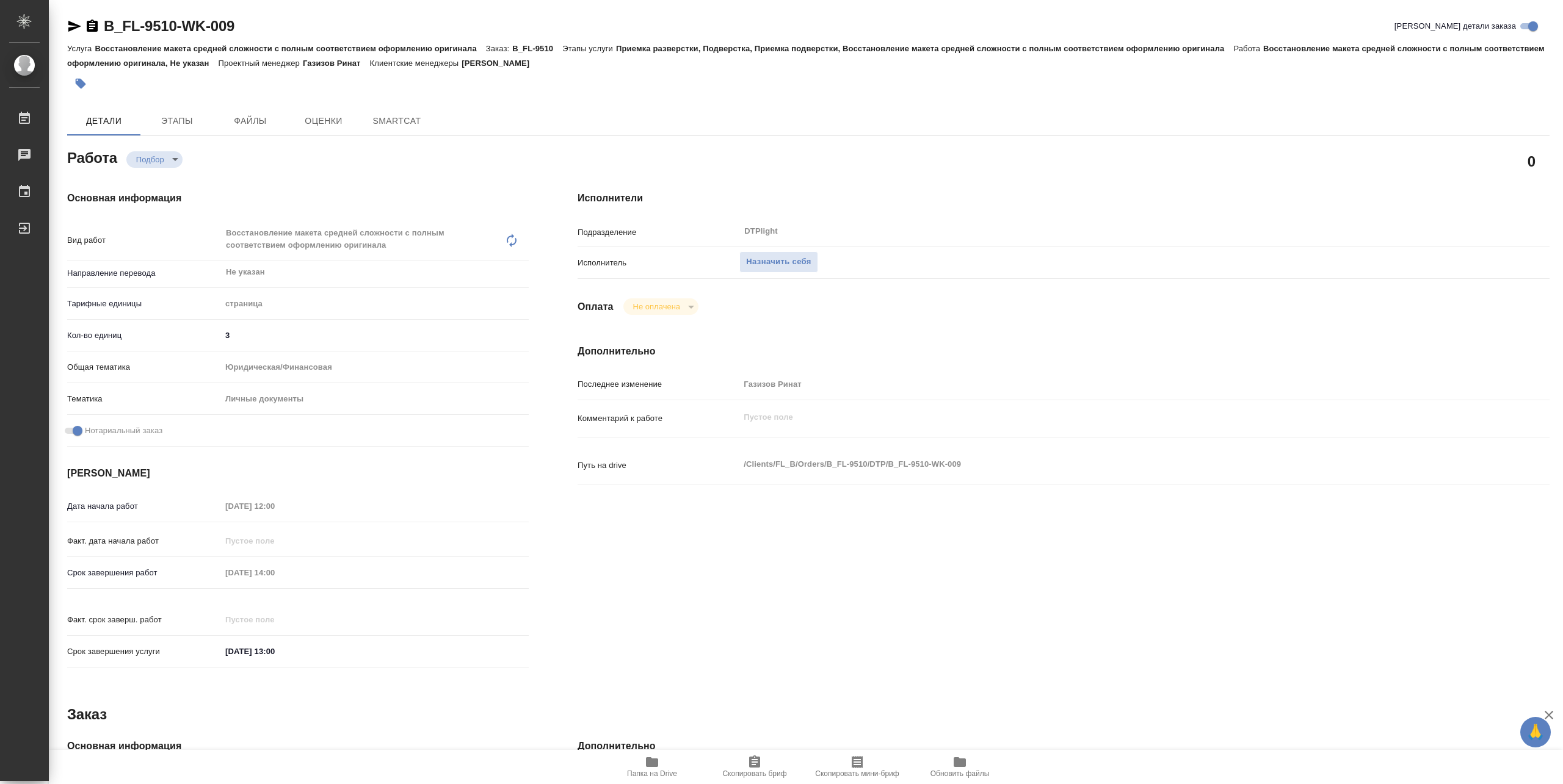
type textarea "x"
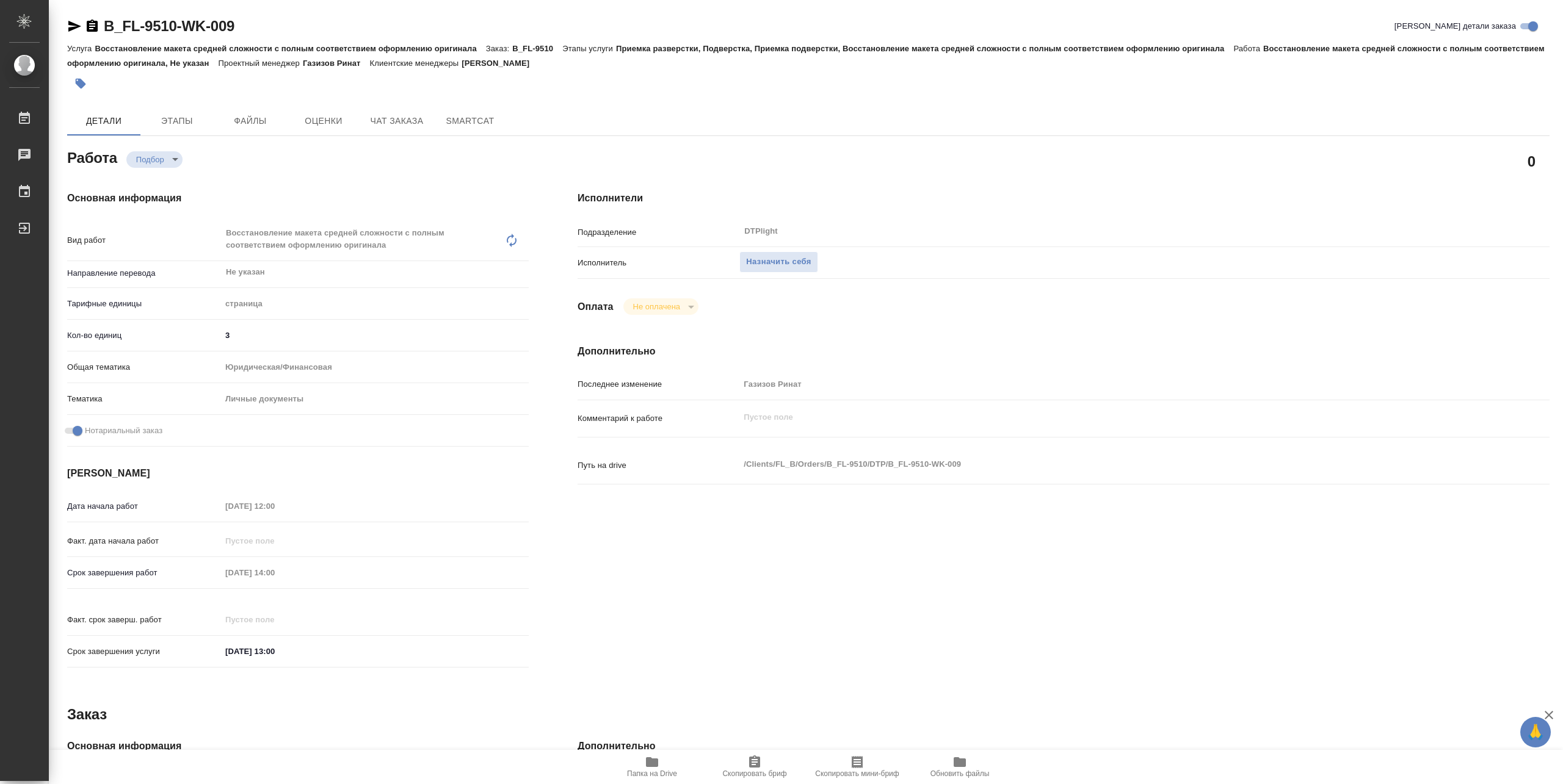
type textarea "x"
